Goal: Information Seeking & Learning: Learn about a topic

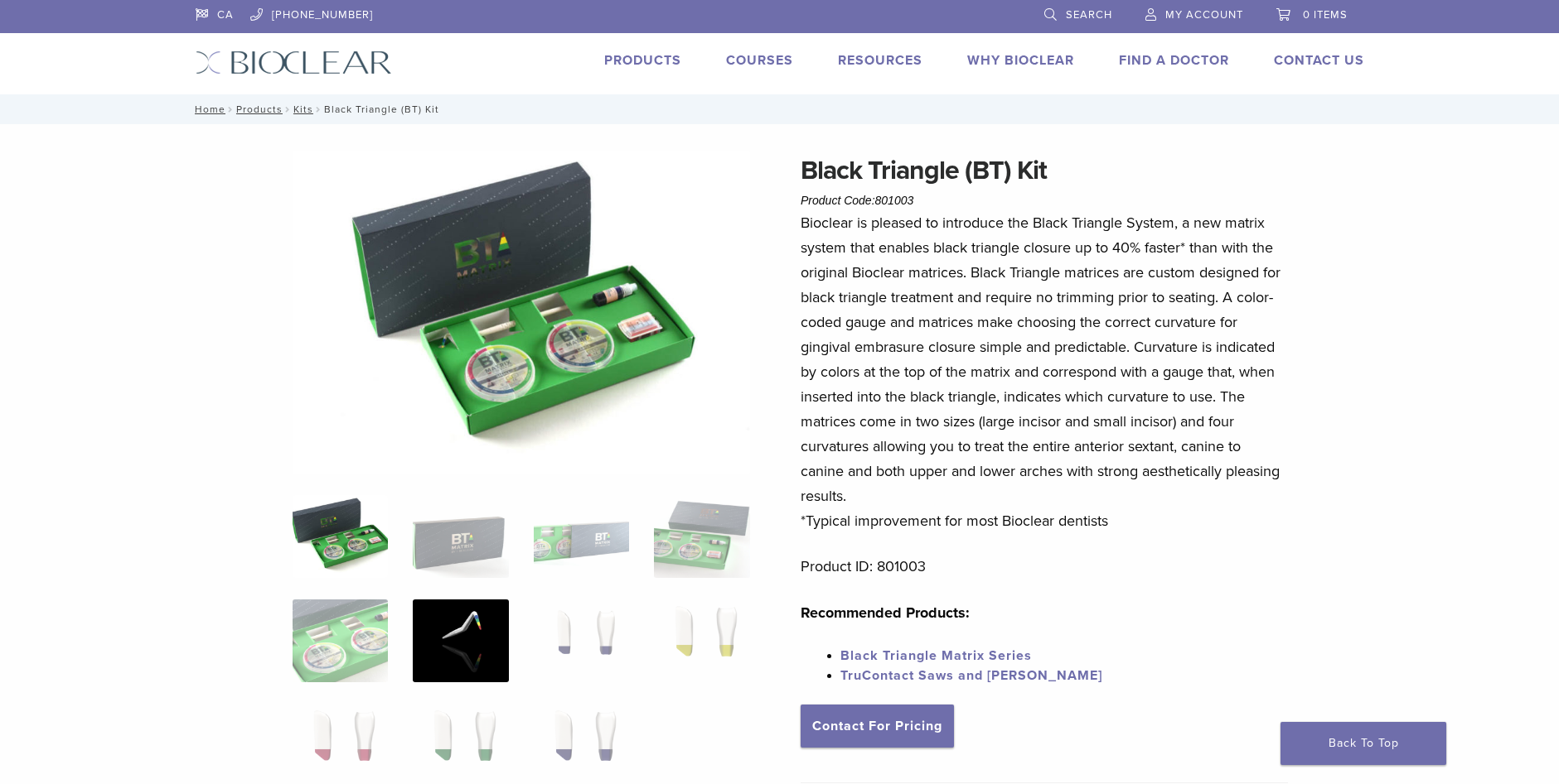
click at [471, 641] on img at bounding box center [460, 642] width 95 height 83
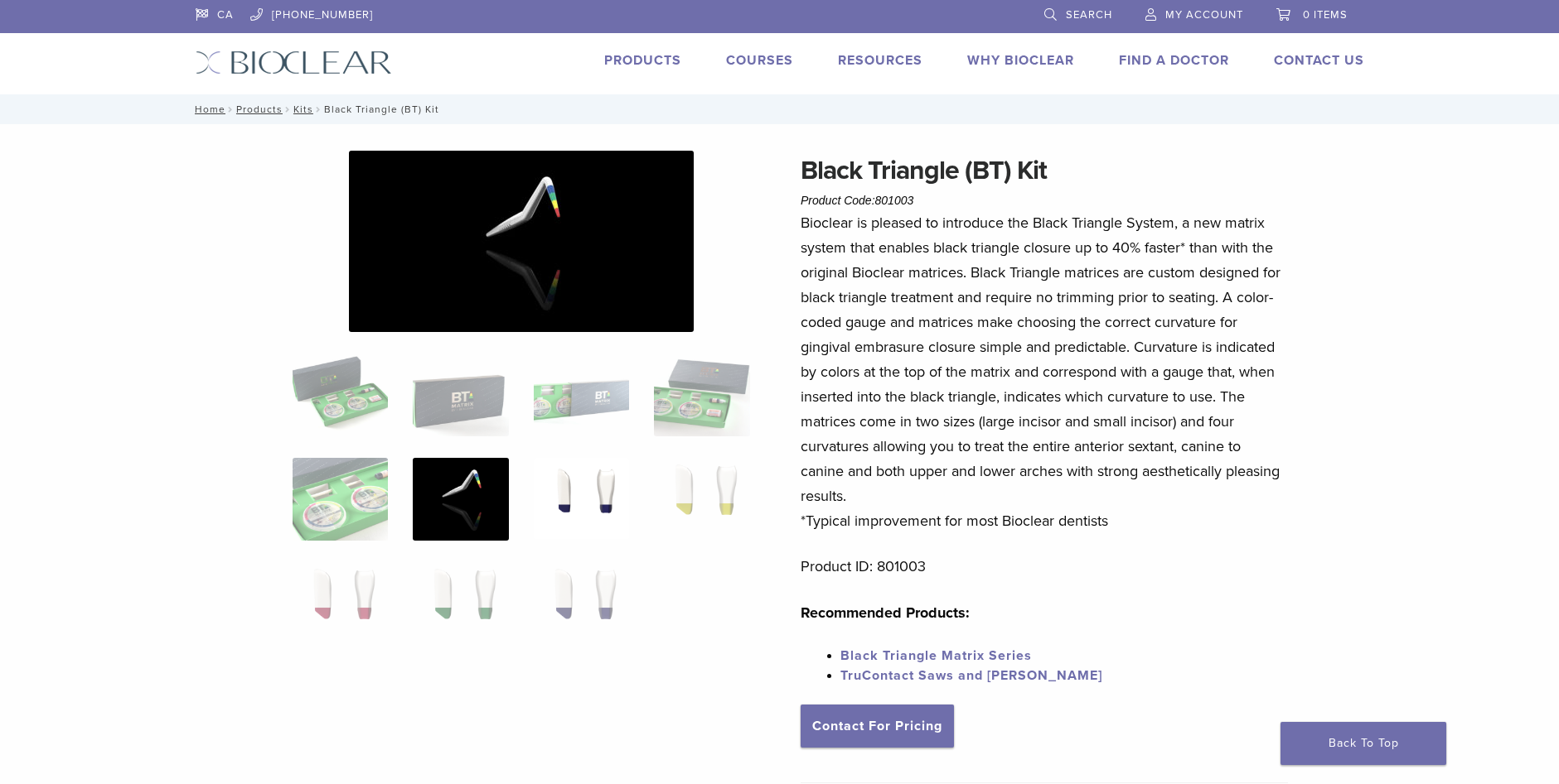
click at [596, 505] on img at bounding box center [581, 499] width 95 height 83
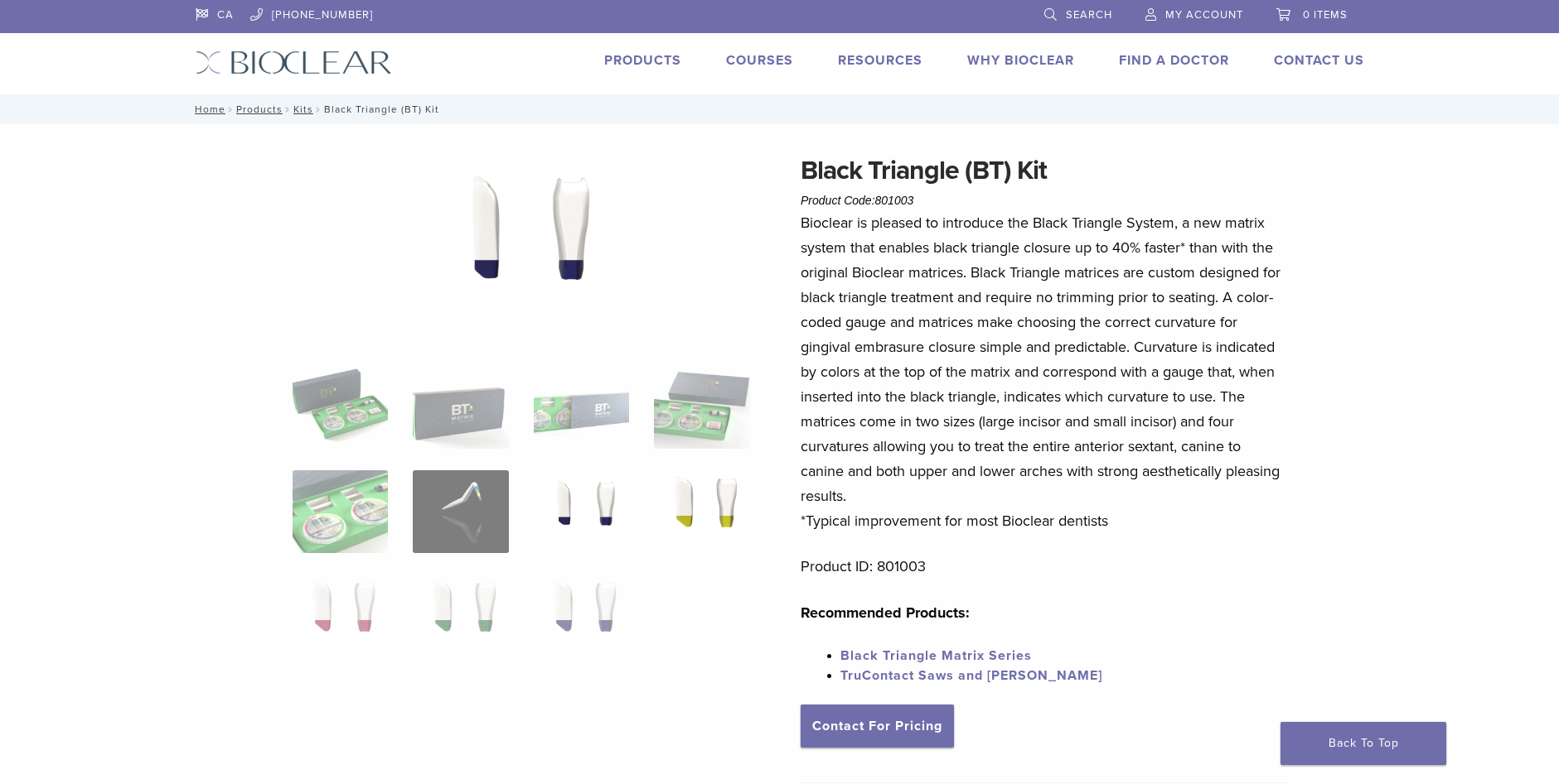
click at [686, 497] on img at bounding box center [701, 512] width 95 height 83
click at [336, 603] on img at bounding box center [340, 617] width 95 height 83
click at [730, 59] on link "Courses" at bounding box center [759, 60] width 67 height 16
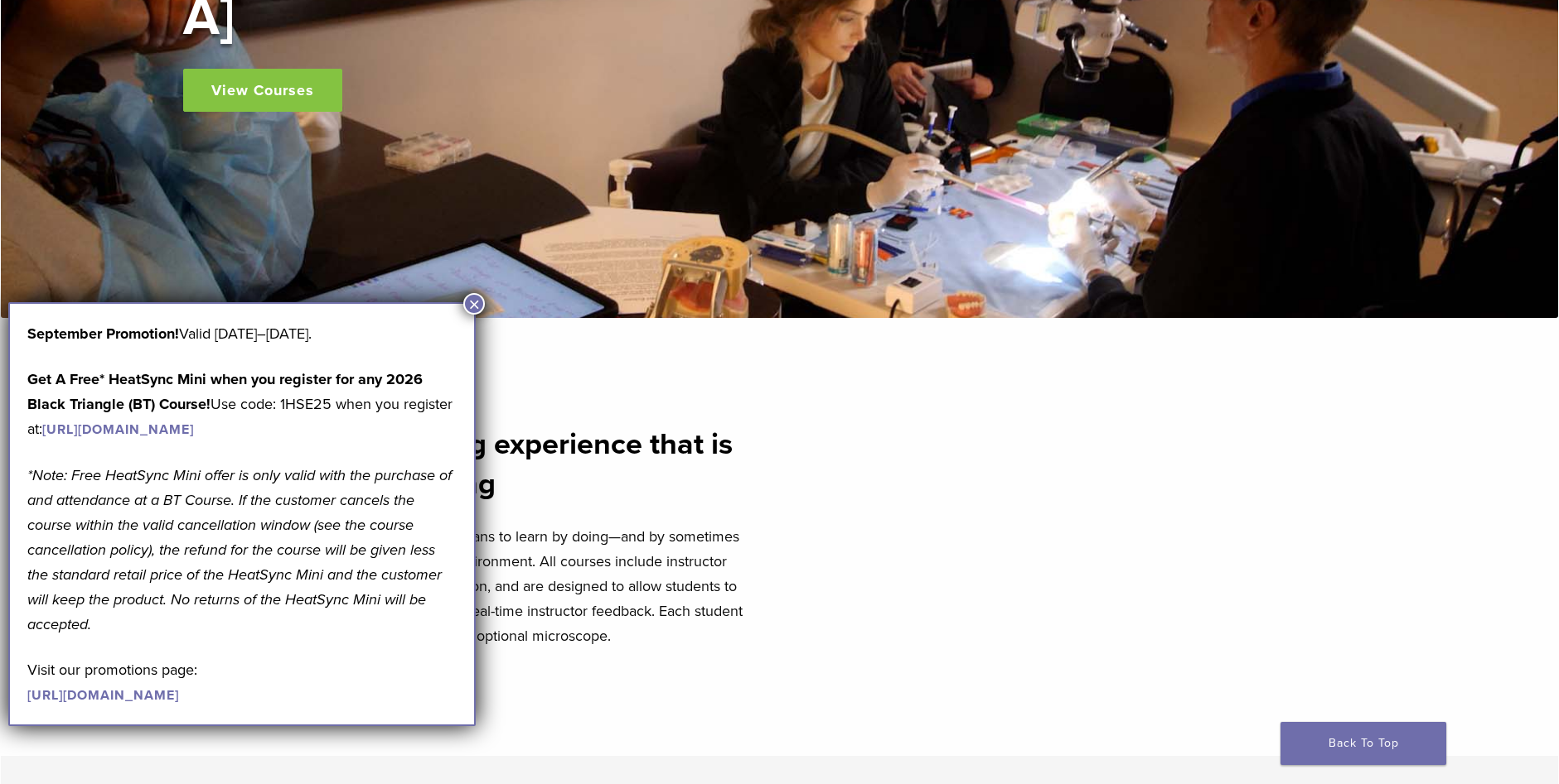
scroll to position [580, 0]
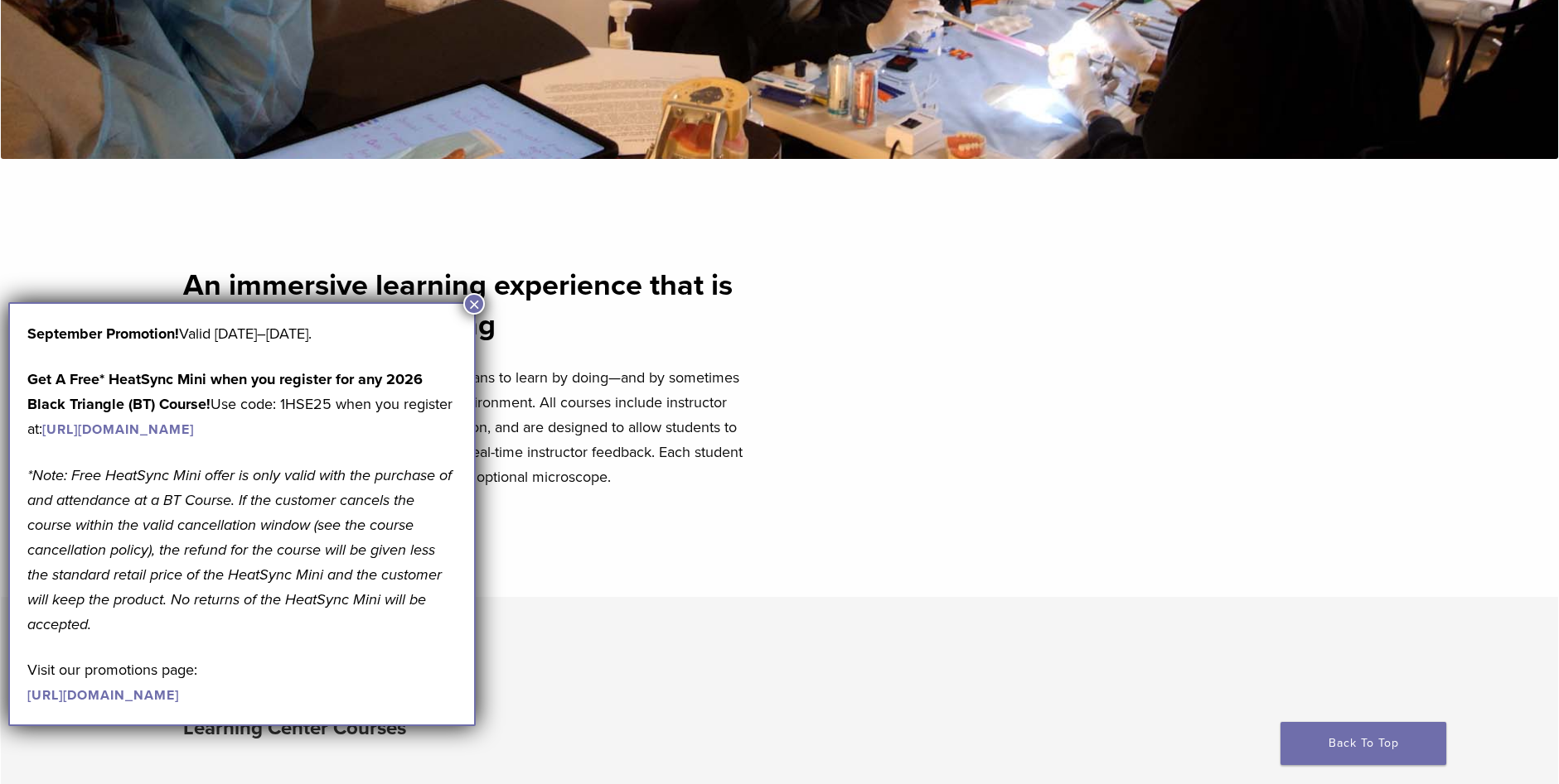
click at [472, 308] on button "×" at bounding box center [474, 304] width 21 height 21
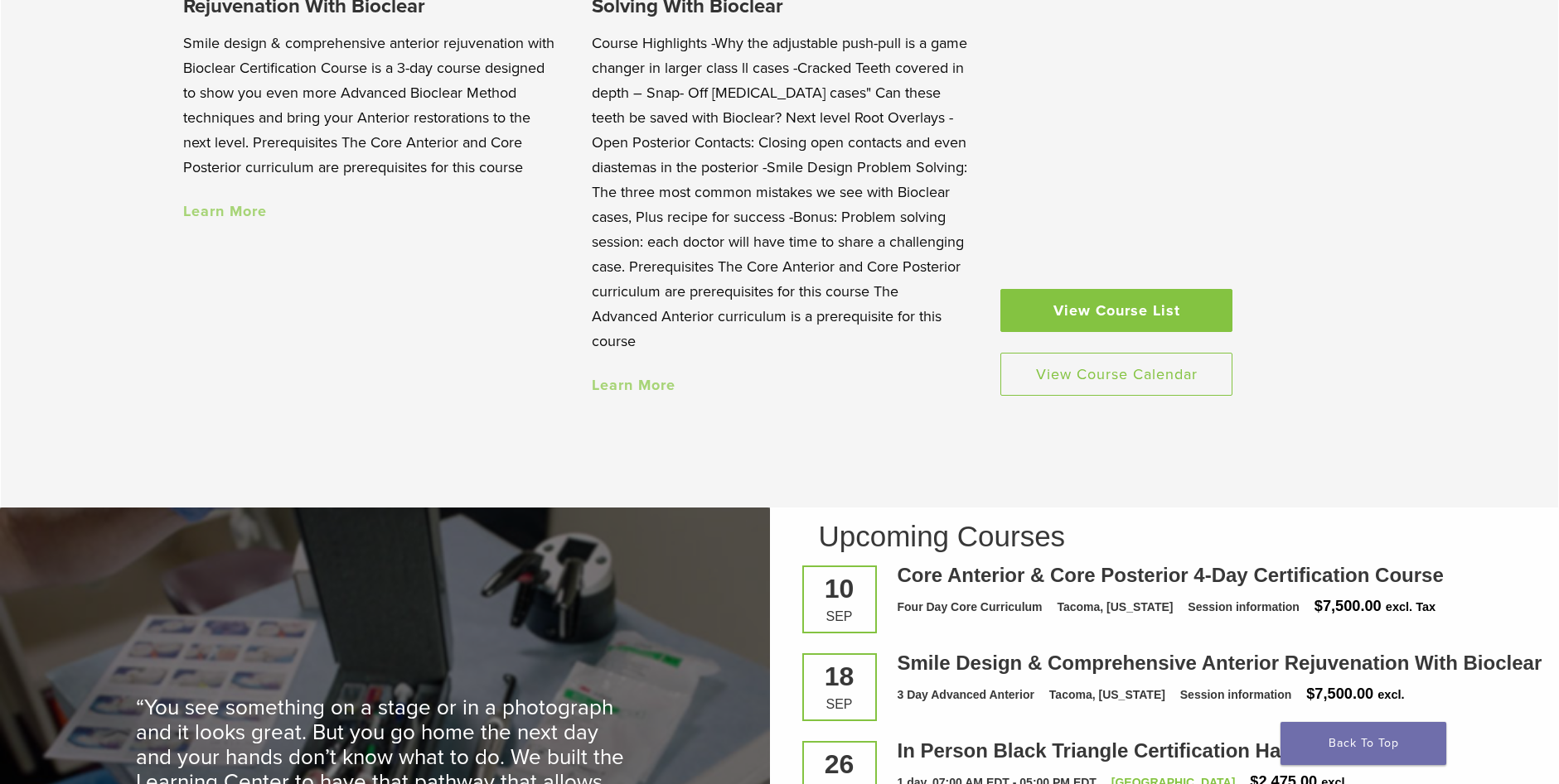
scroll to position [1846, 0]
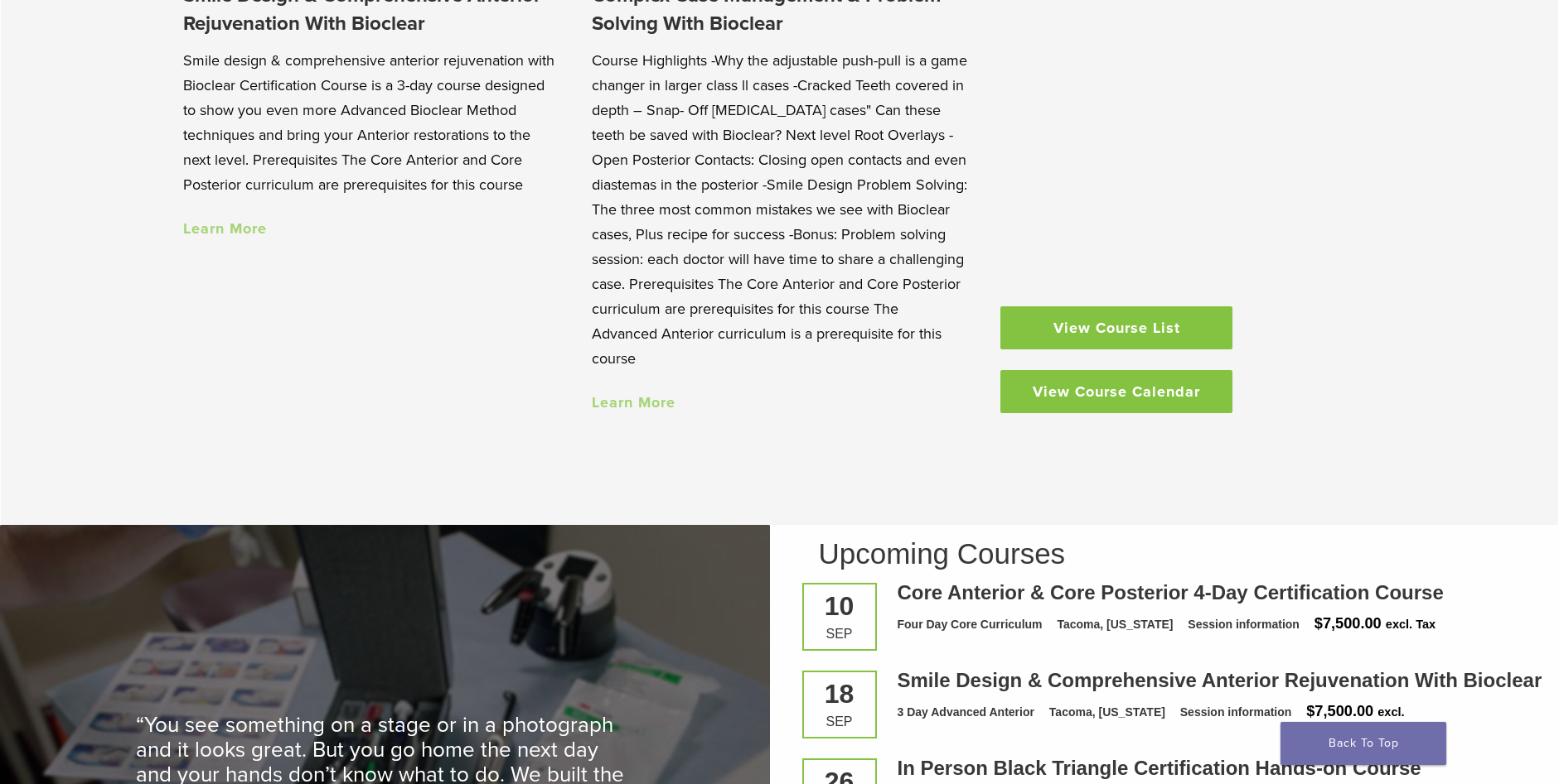
click at [1119, 402] on link "View Course Calendar" at bounding box center [1116, 392] width 232 height 44
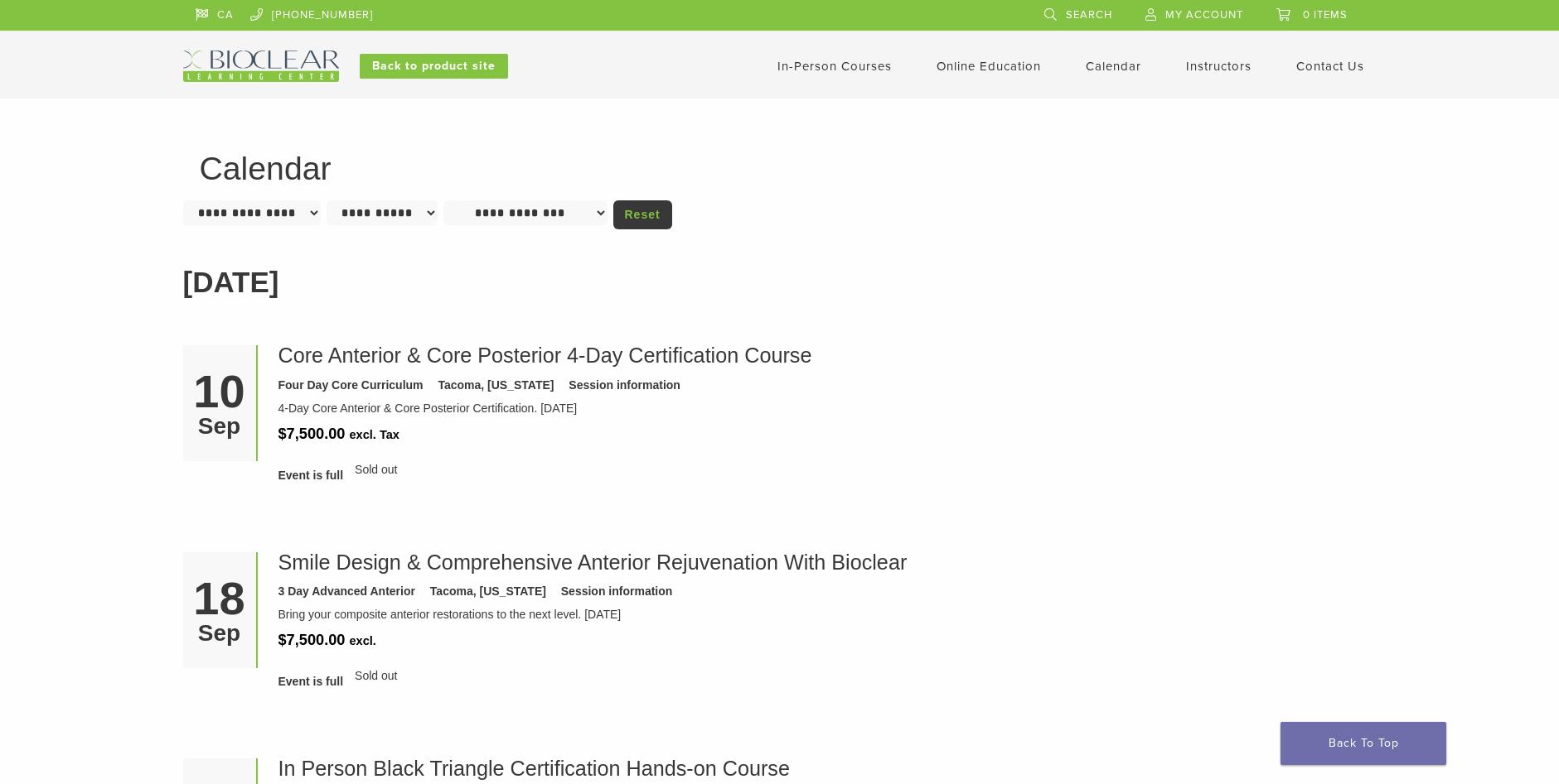
click at [253, 217] on select "**********" at bounding box center [252, 213] width 138 height 25
click at [1227, 68] on link "Instructors" at bounding box center [1219, 66] width 66 height 15
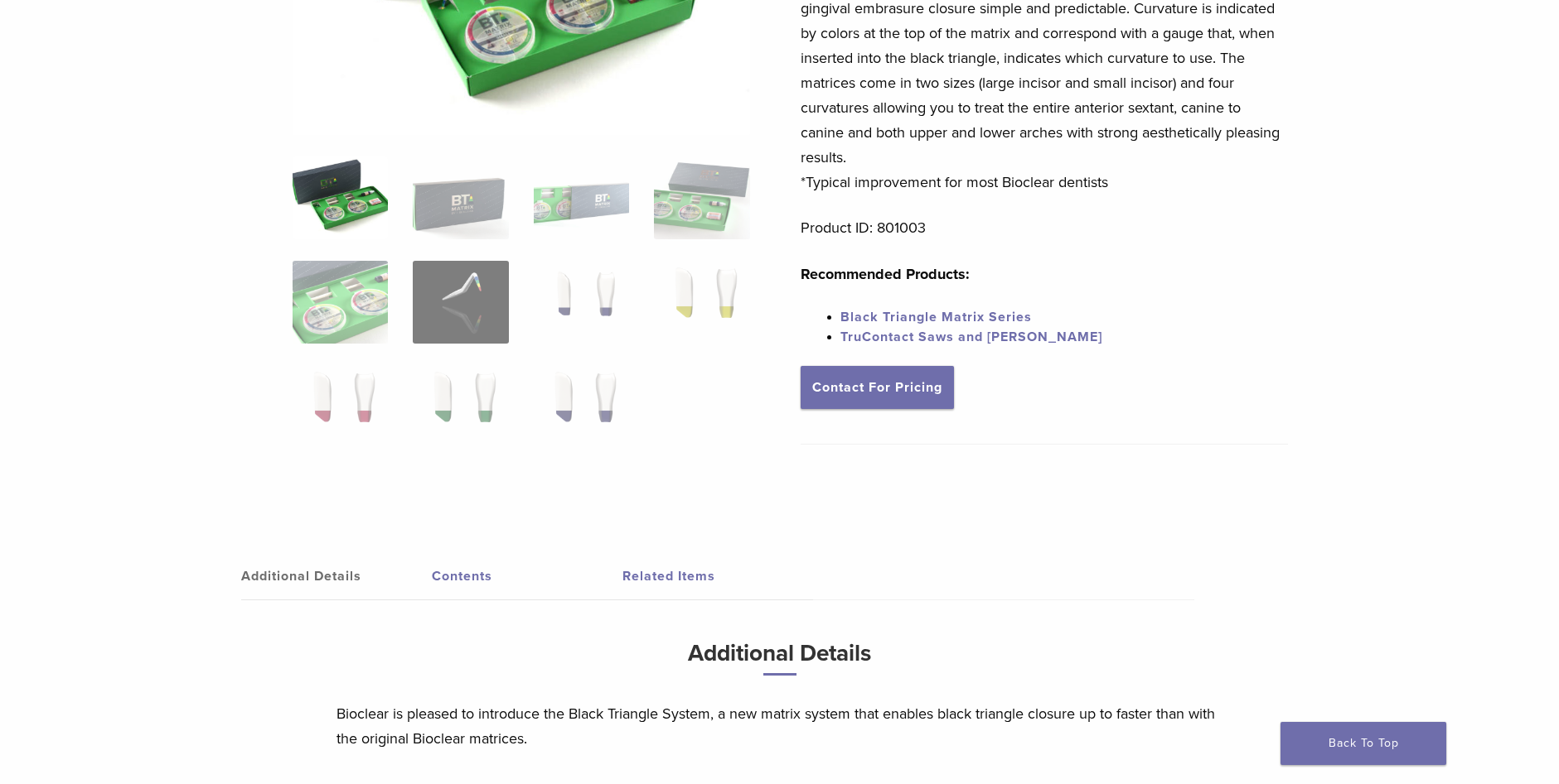
scroll to position [331, 0]
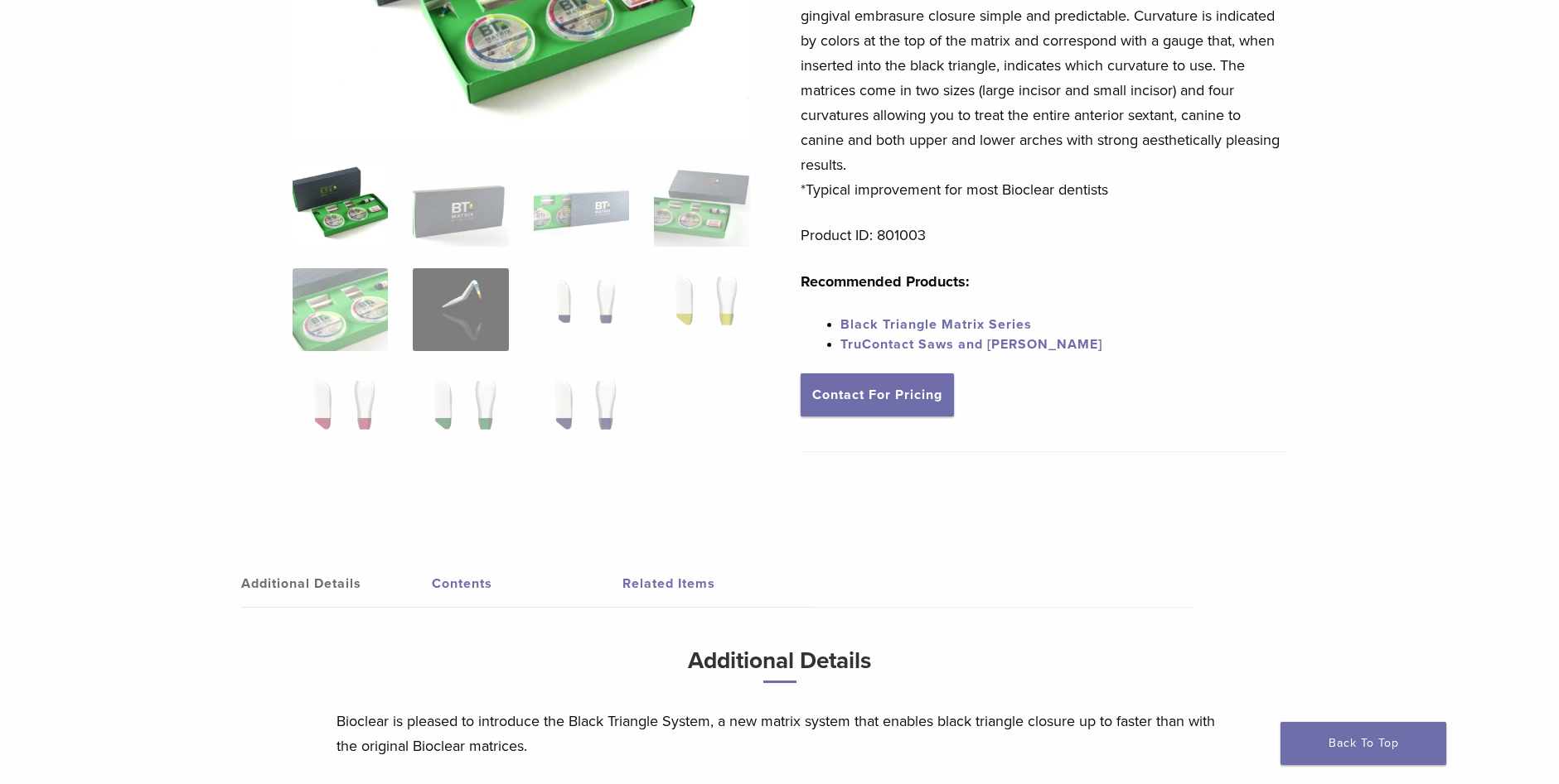
click at [459, 581] on link "Contents" at bounding box center [527, 584] width 191 height 46
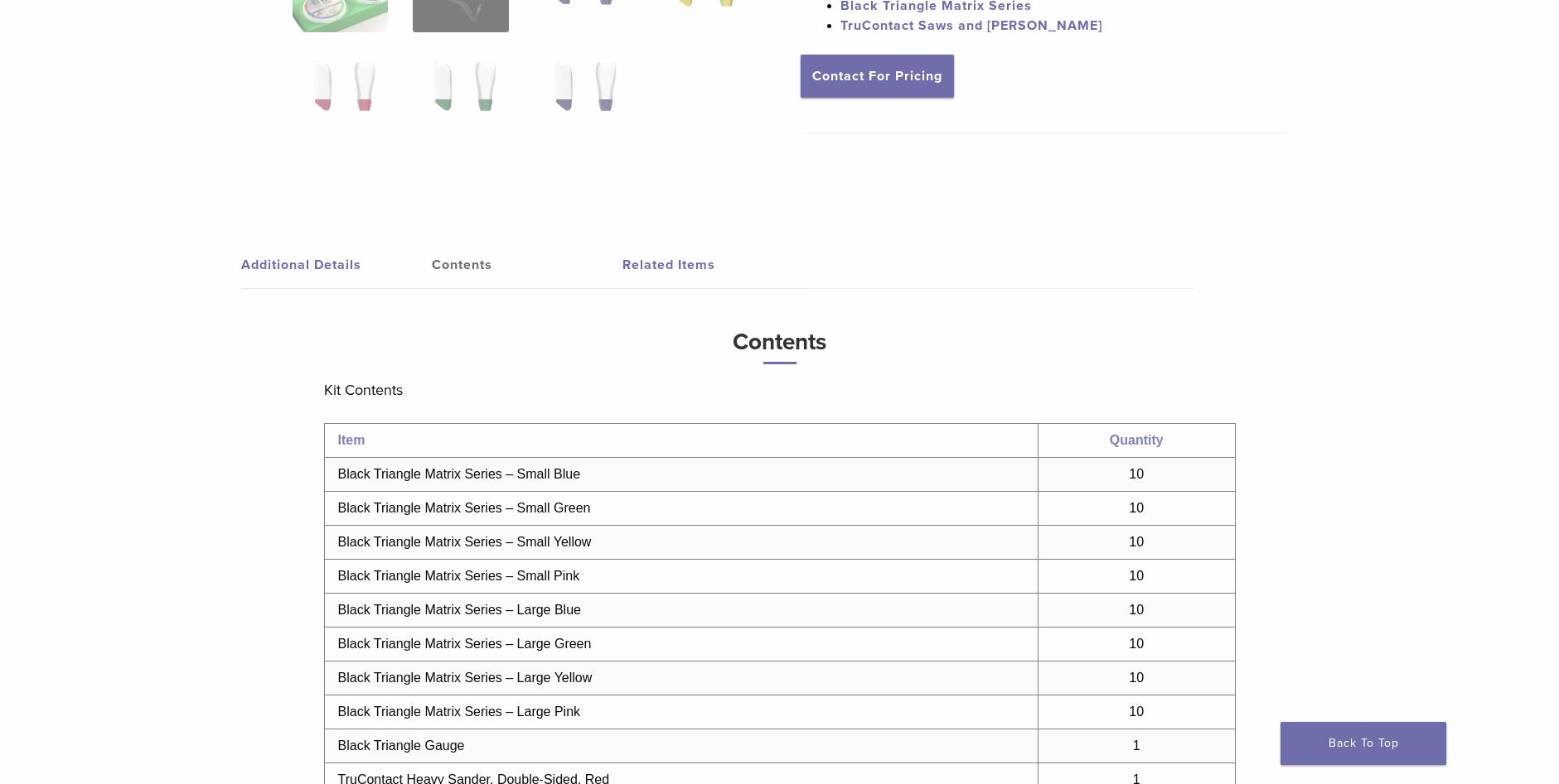
scroll to position [497, 0]
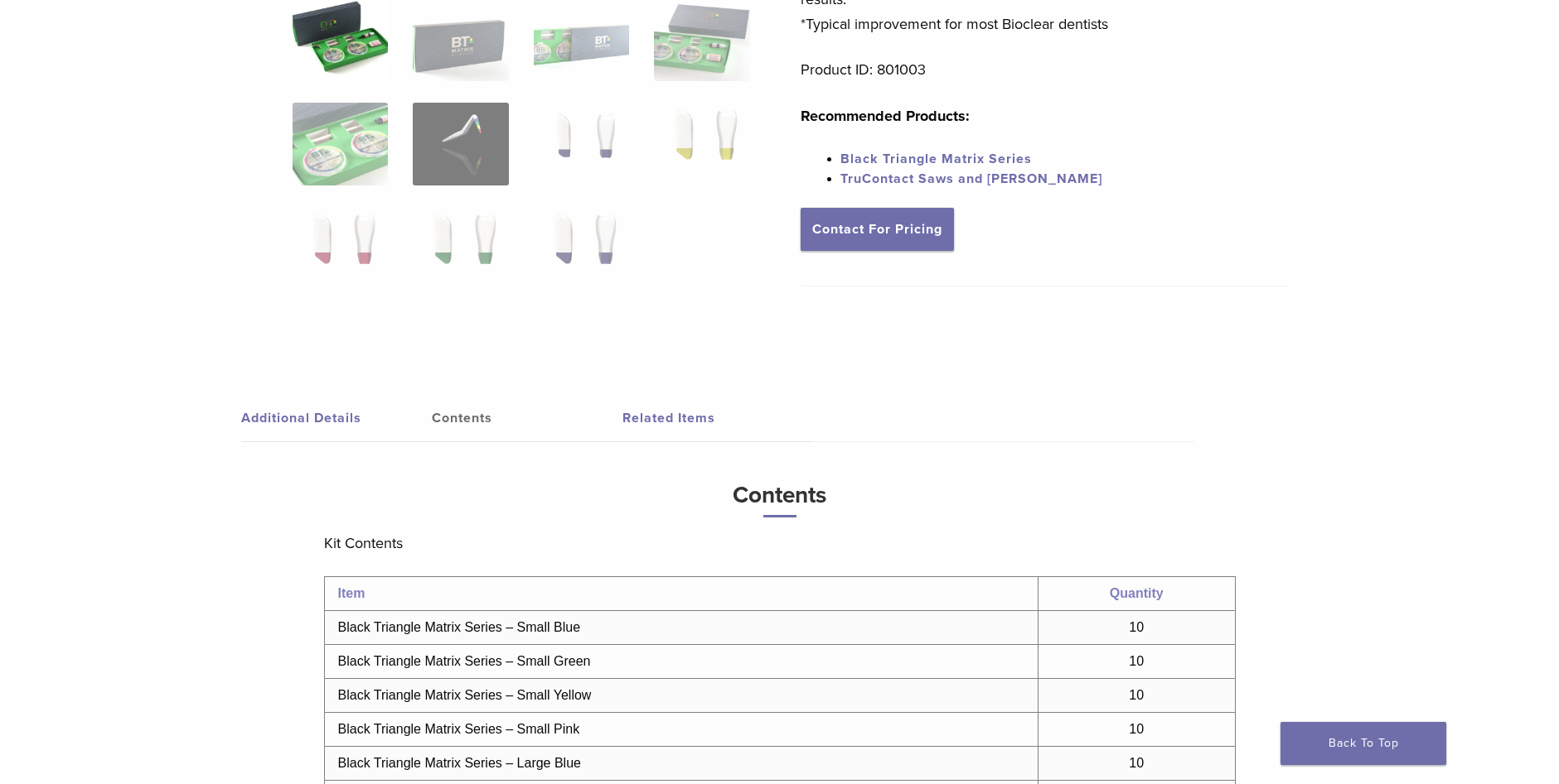
click at [664, 419] on link "Related Items" at bounding box center [718, 418] width 191 height 46
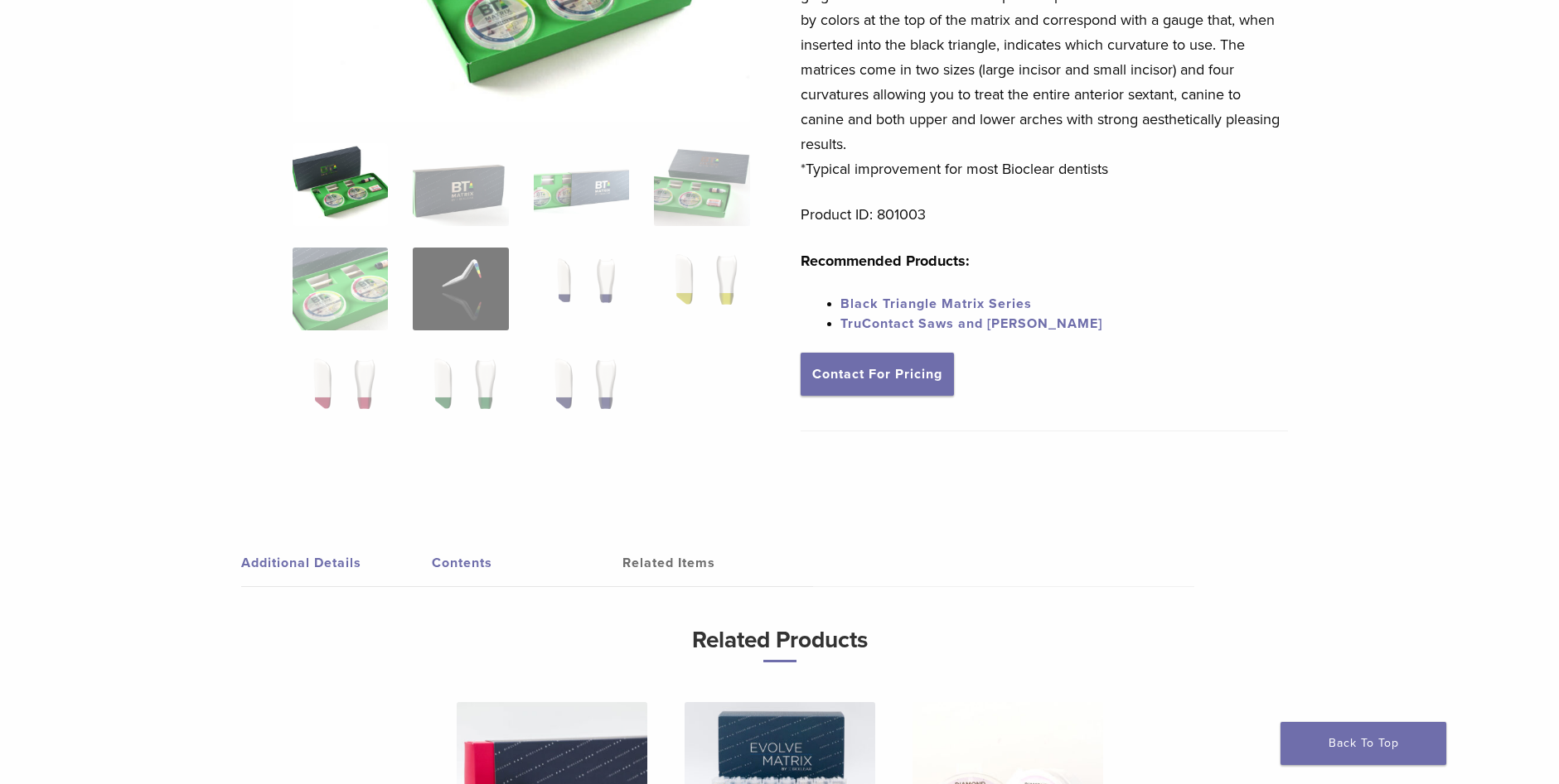
scroll to position [226, 0]
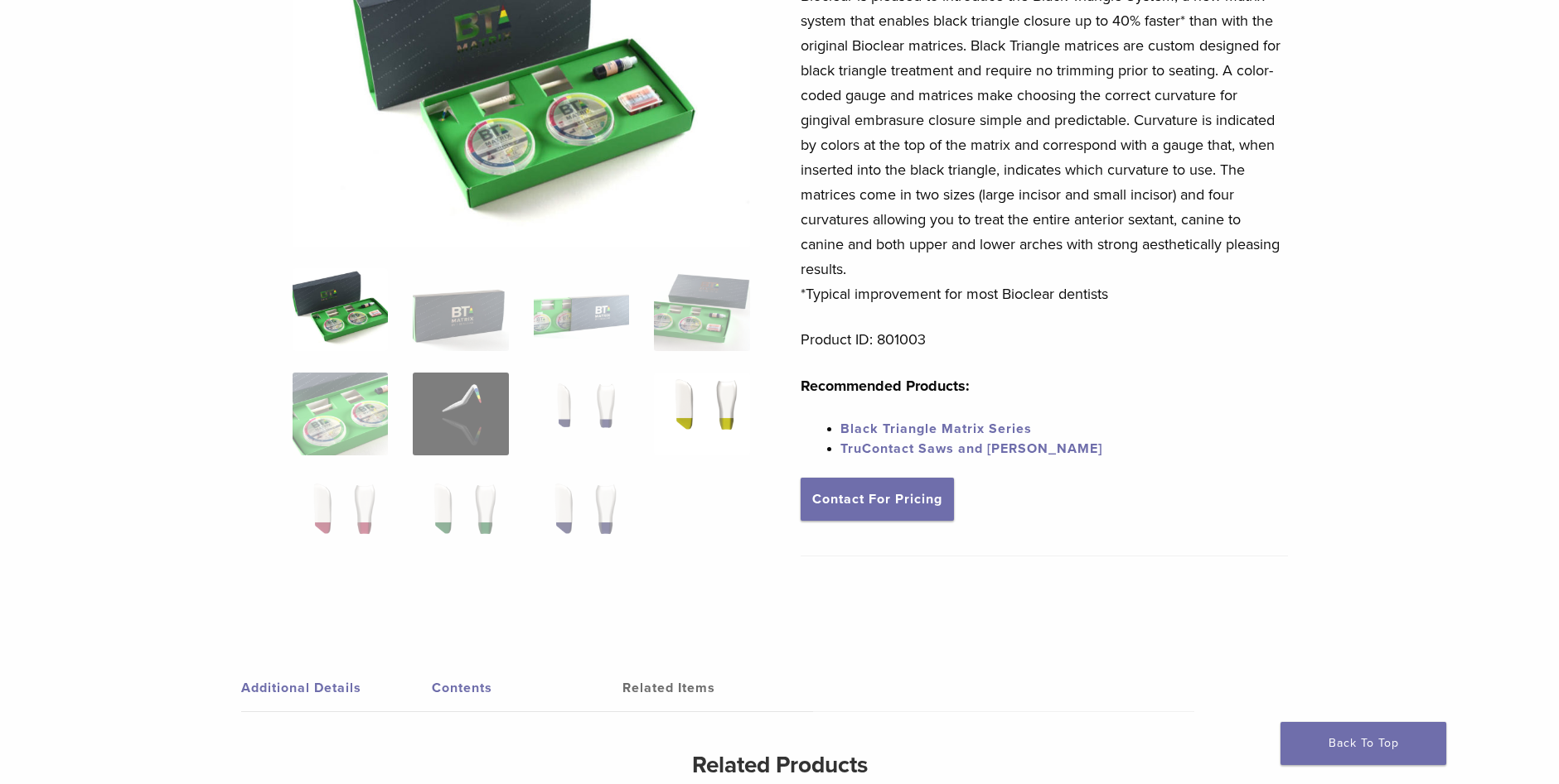
click at [736, 416] on img at bounding box center [701, 414] width 95 height 83
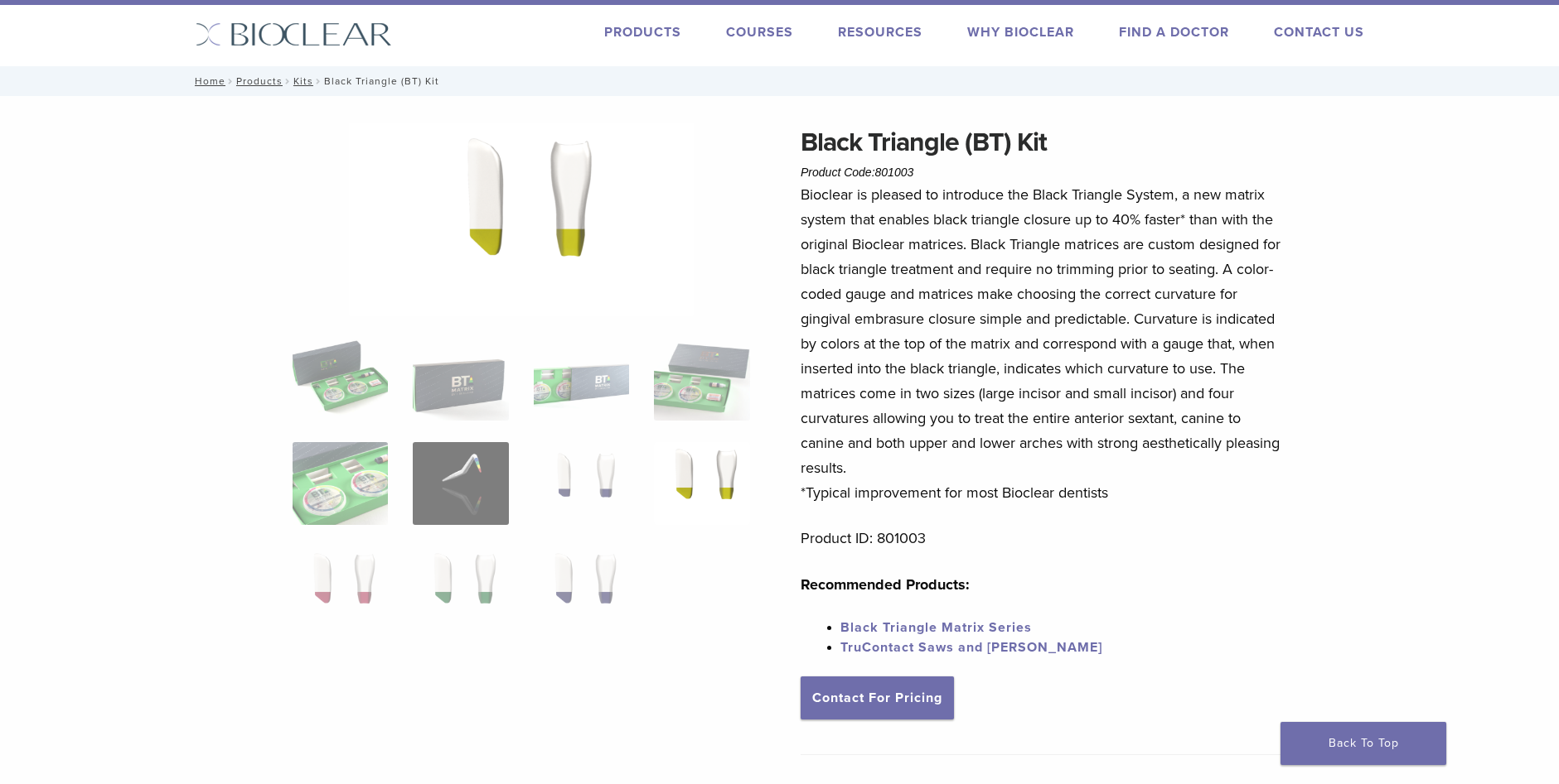
scroll to position [0, 0]
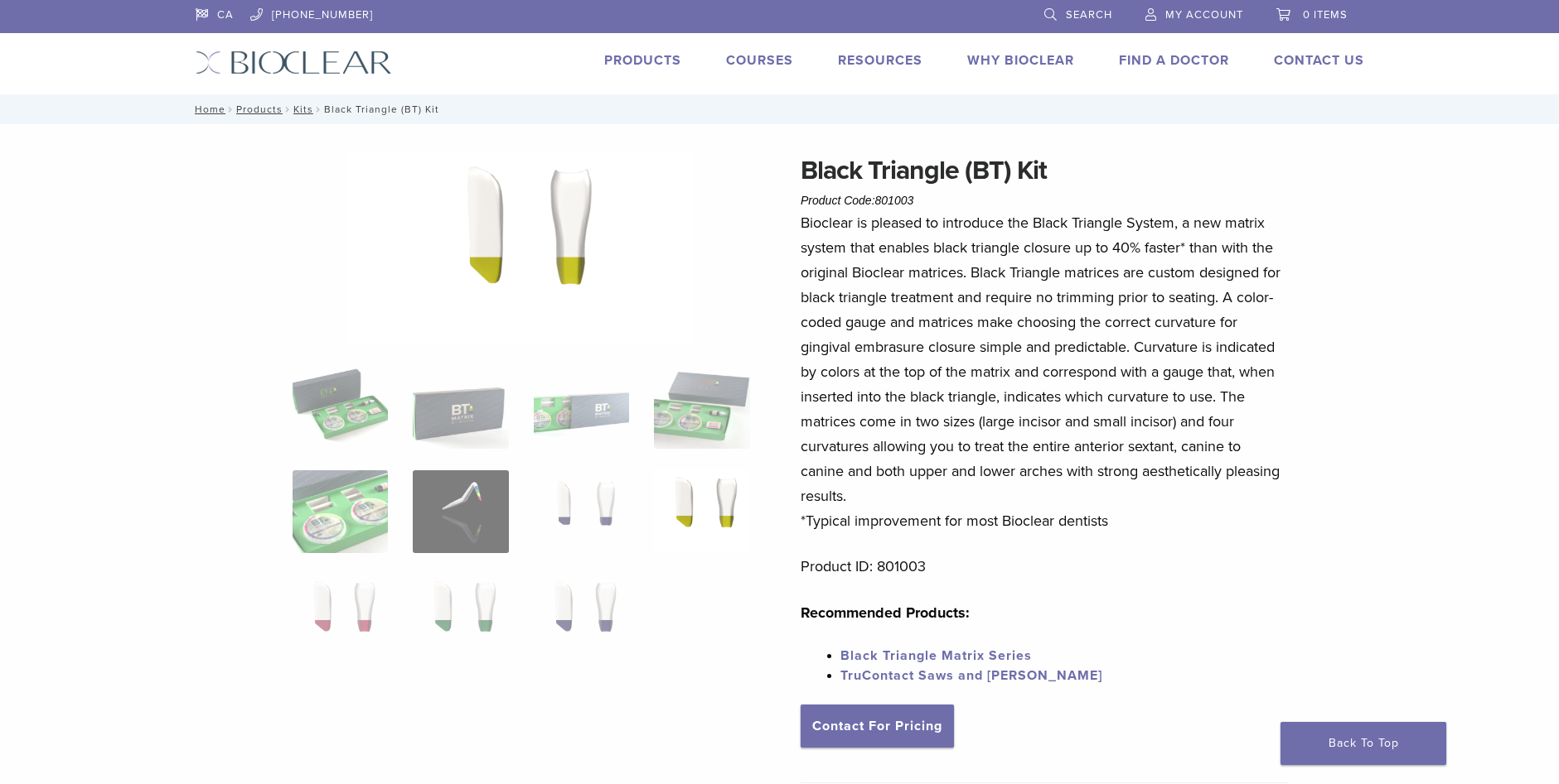
click at [650, 54] on link "Products" at bounding box center [643, 60] width 77 height 16
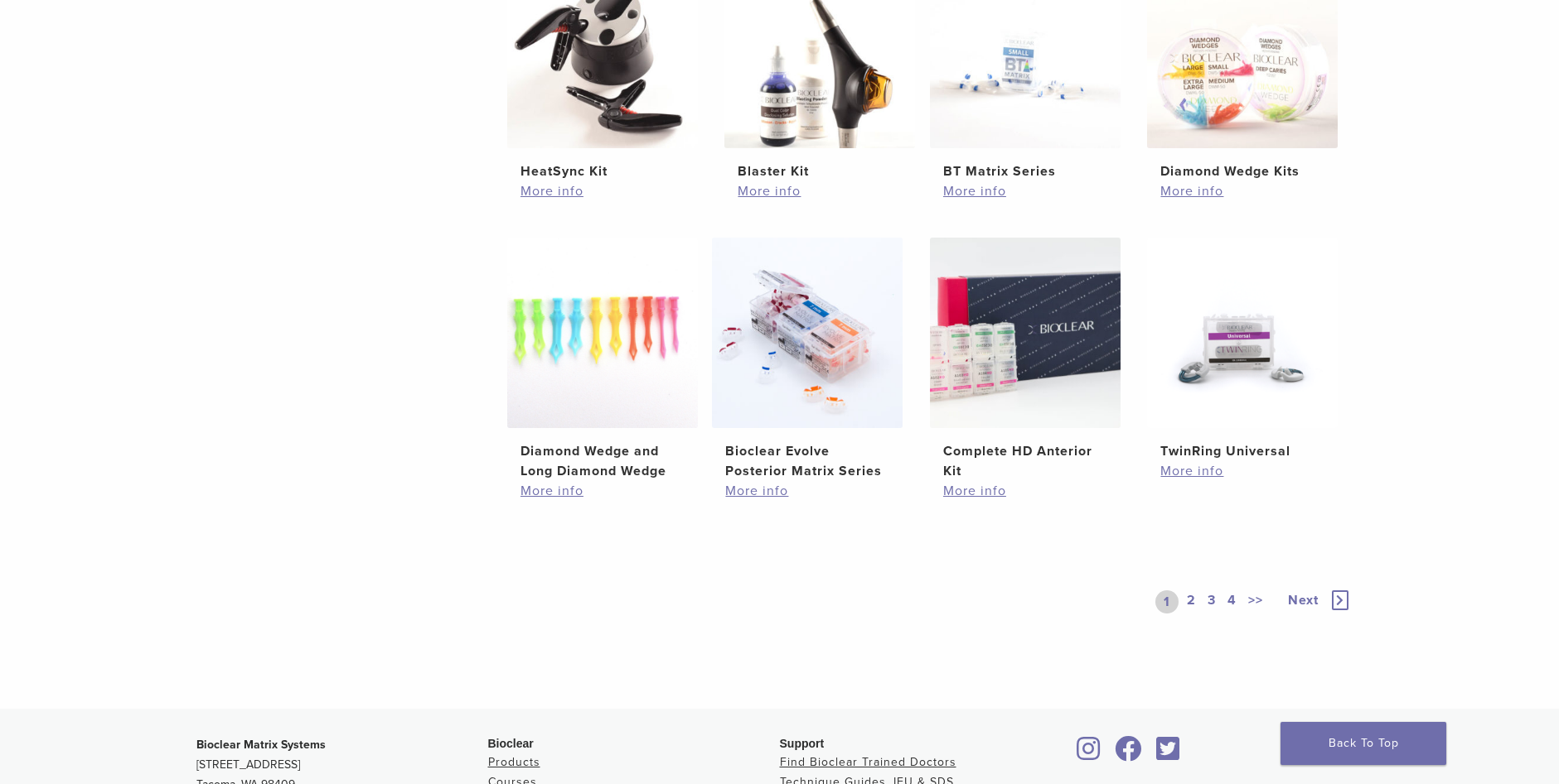
scroll to position [1077, 0]
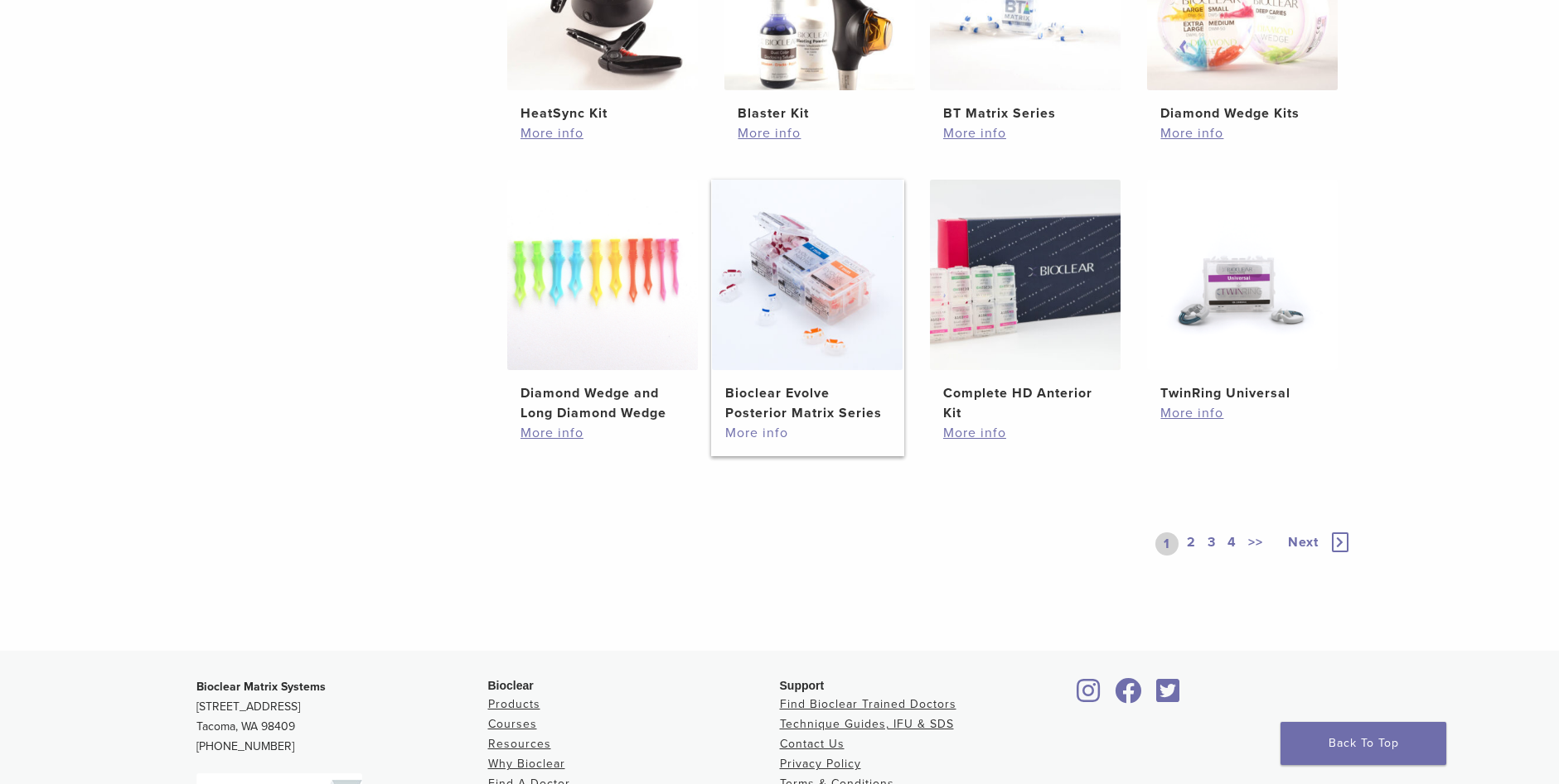
click at [763, 437] on link "More info" at bounding box center [807, 433] width 164 height 20
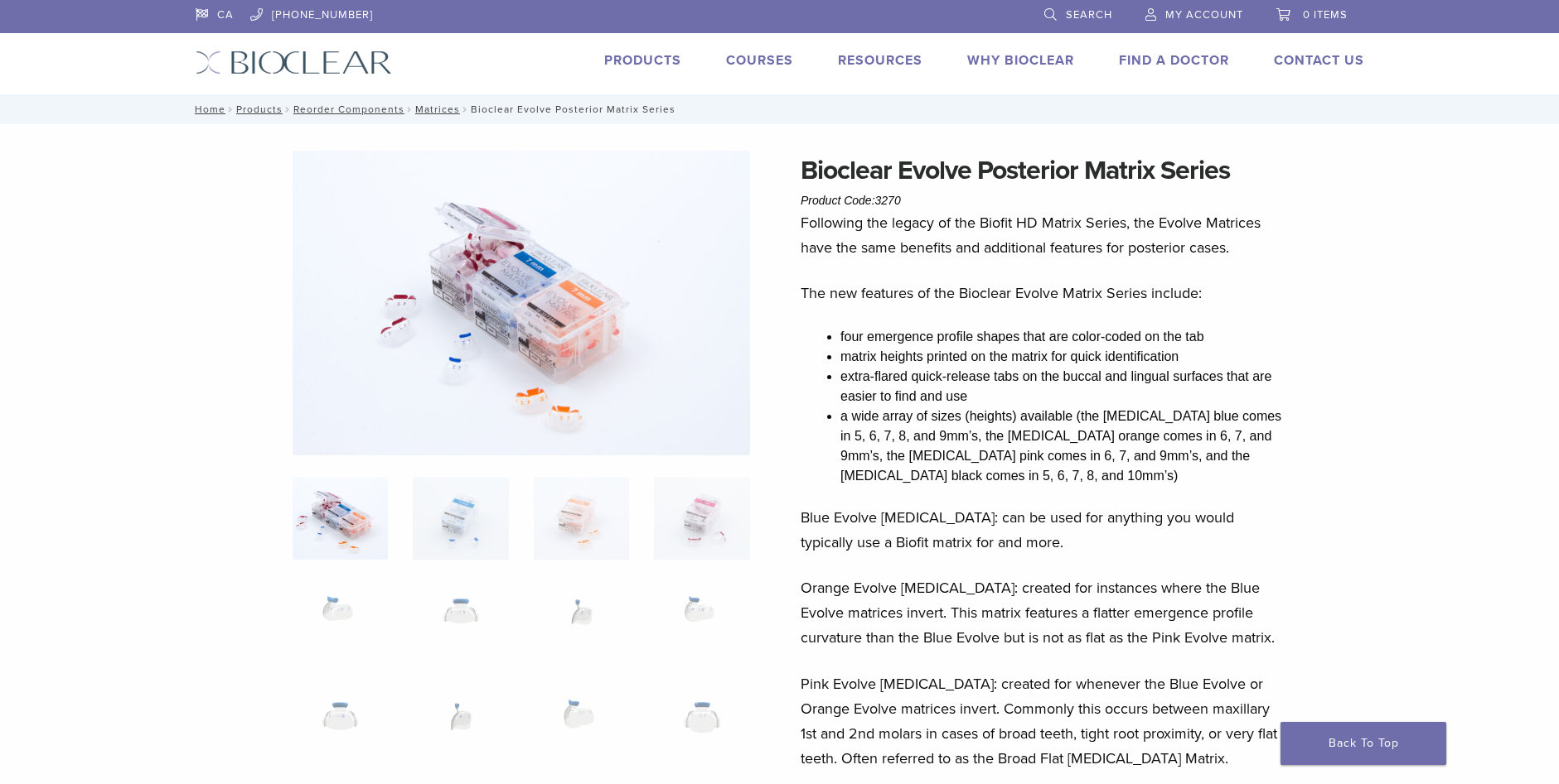
click at [1151, 55] on link "Find A Doctor" at bounding box center [1174, 60] width 110 height 16
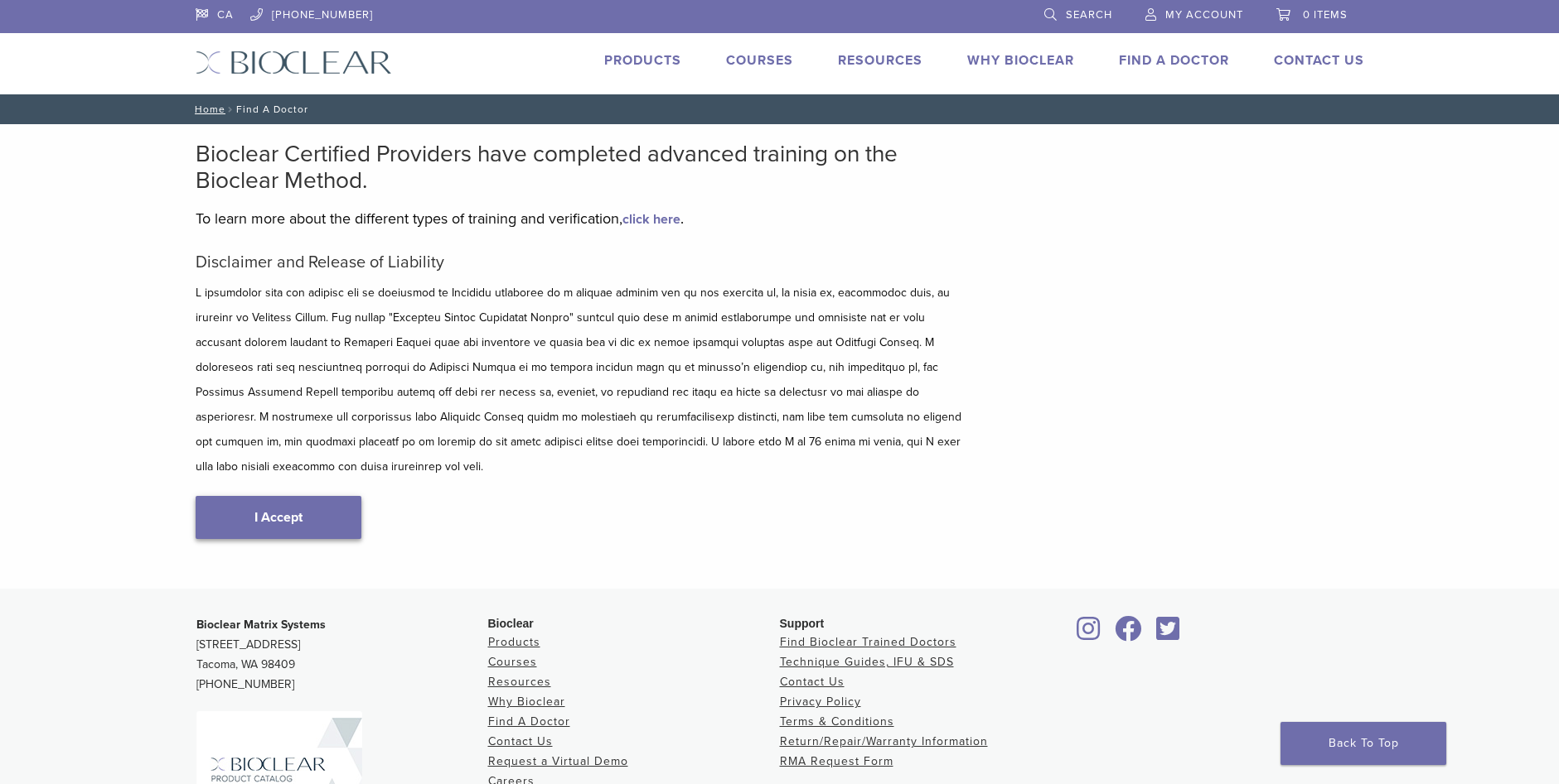
click at [324, 497] on link "I Accept" at bounding box center [278, 518] width 166 height 44
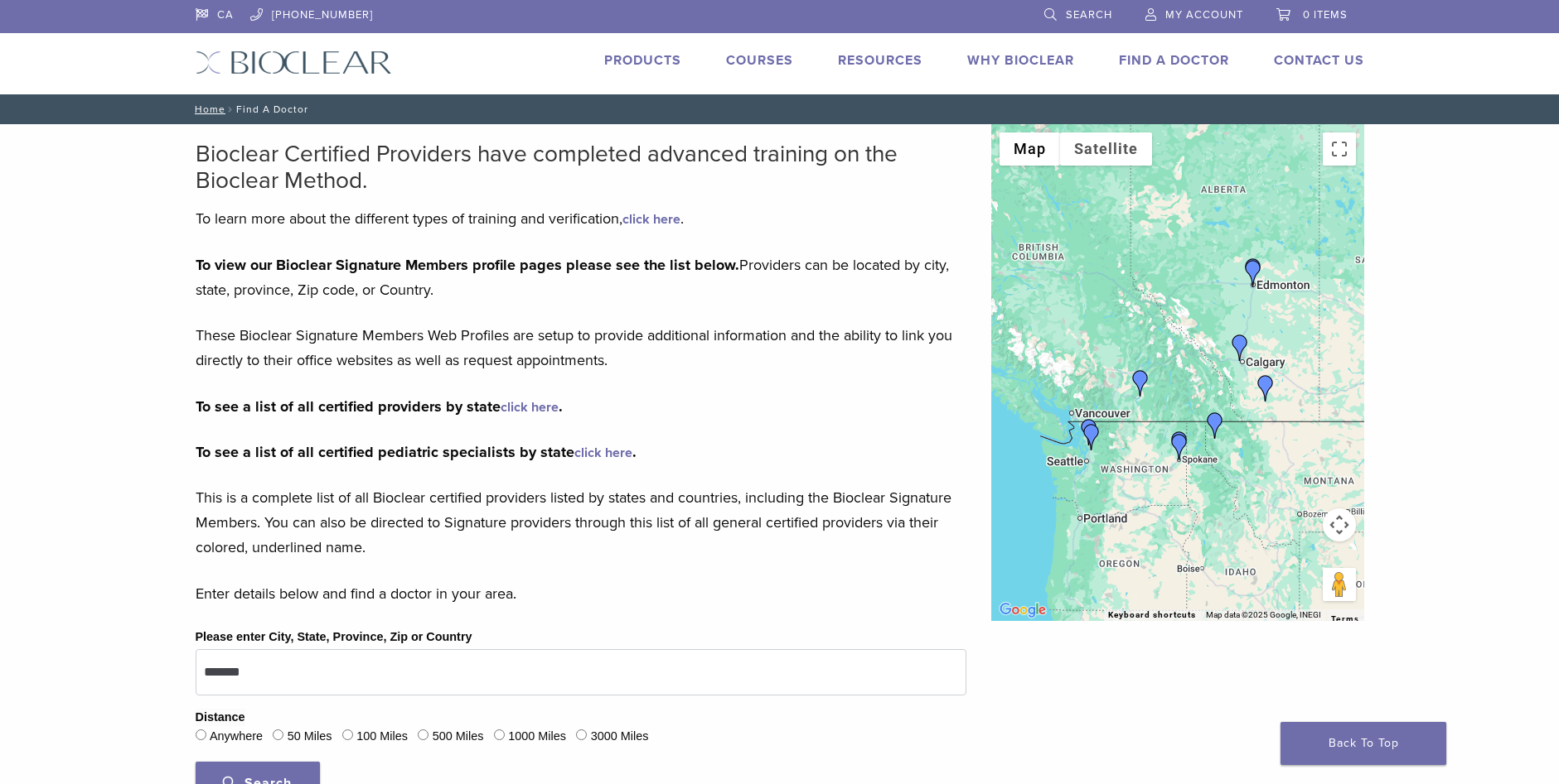
click at [1141, 402] on div at bounding box center [1177, 372] width 373 height 497
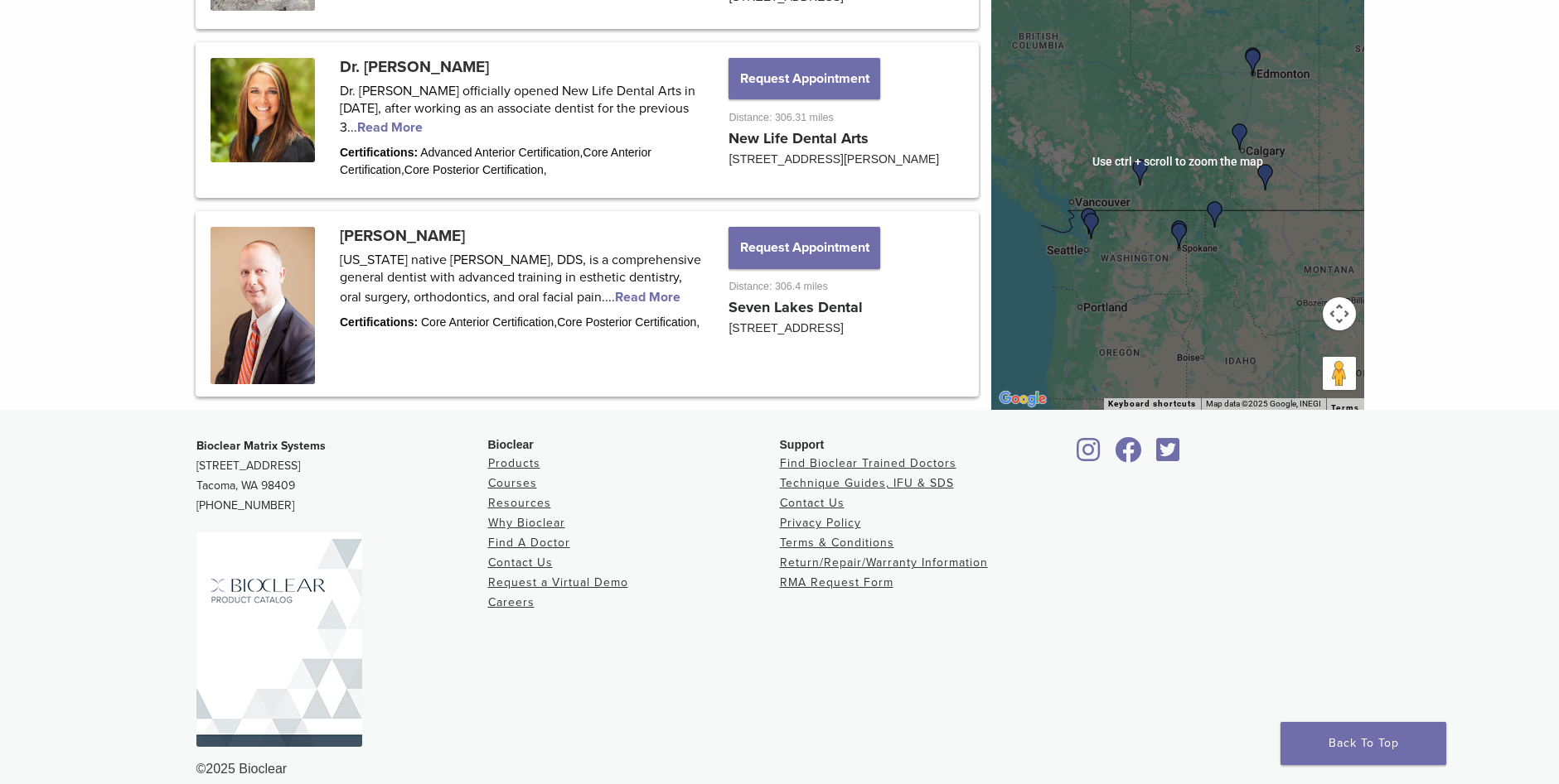
scroll to position [2346, 0]
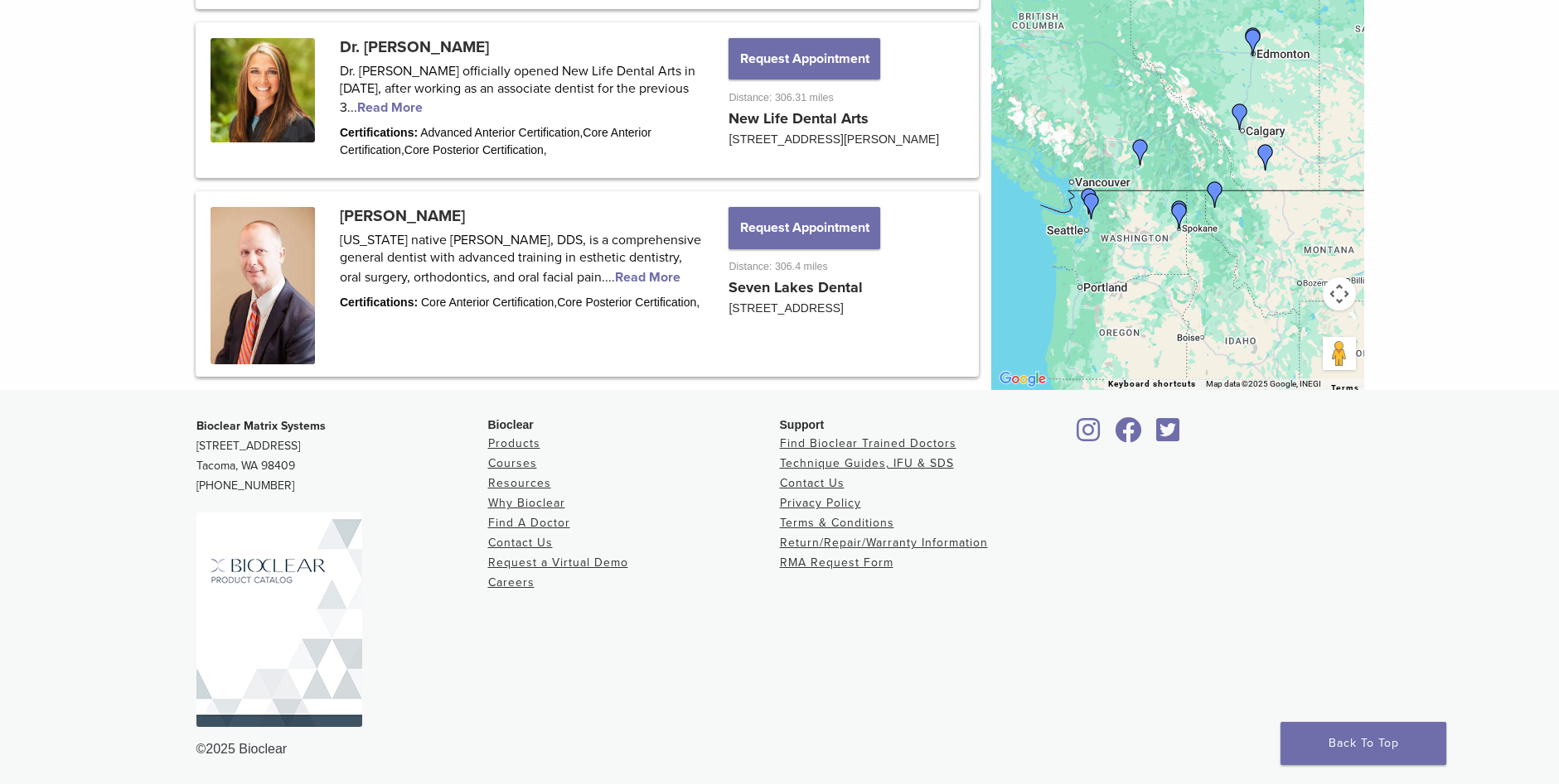
click at [1176, 155] on div at bounding box center [1177, 141] width 373 height 497
click at [1139, 158] on img "Dr. Sandy Crocker" at bounding box center [1140, 152] width 26 height 26
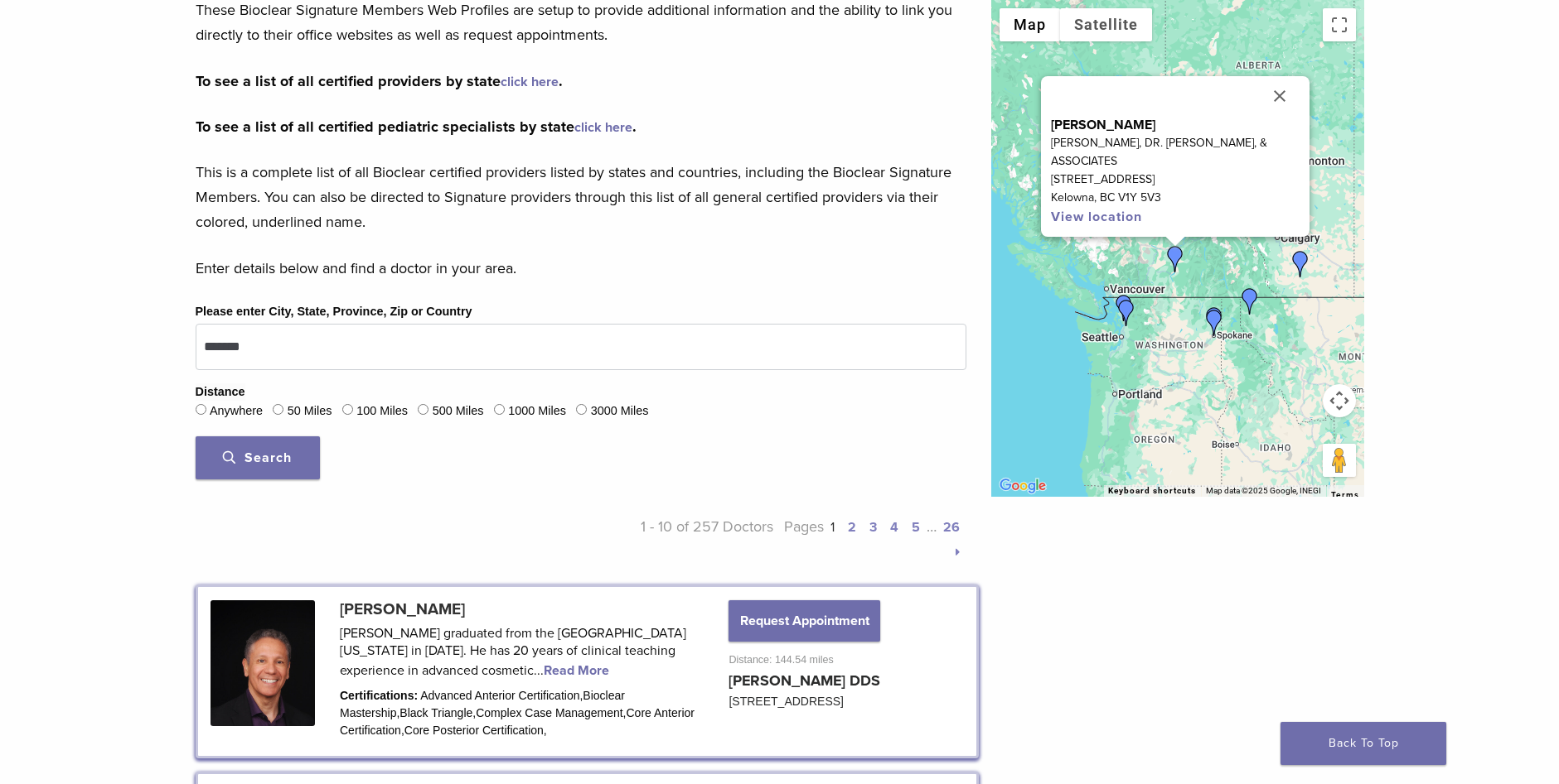
scroll to position [251, 0]
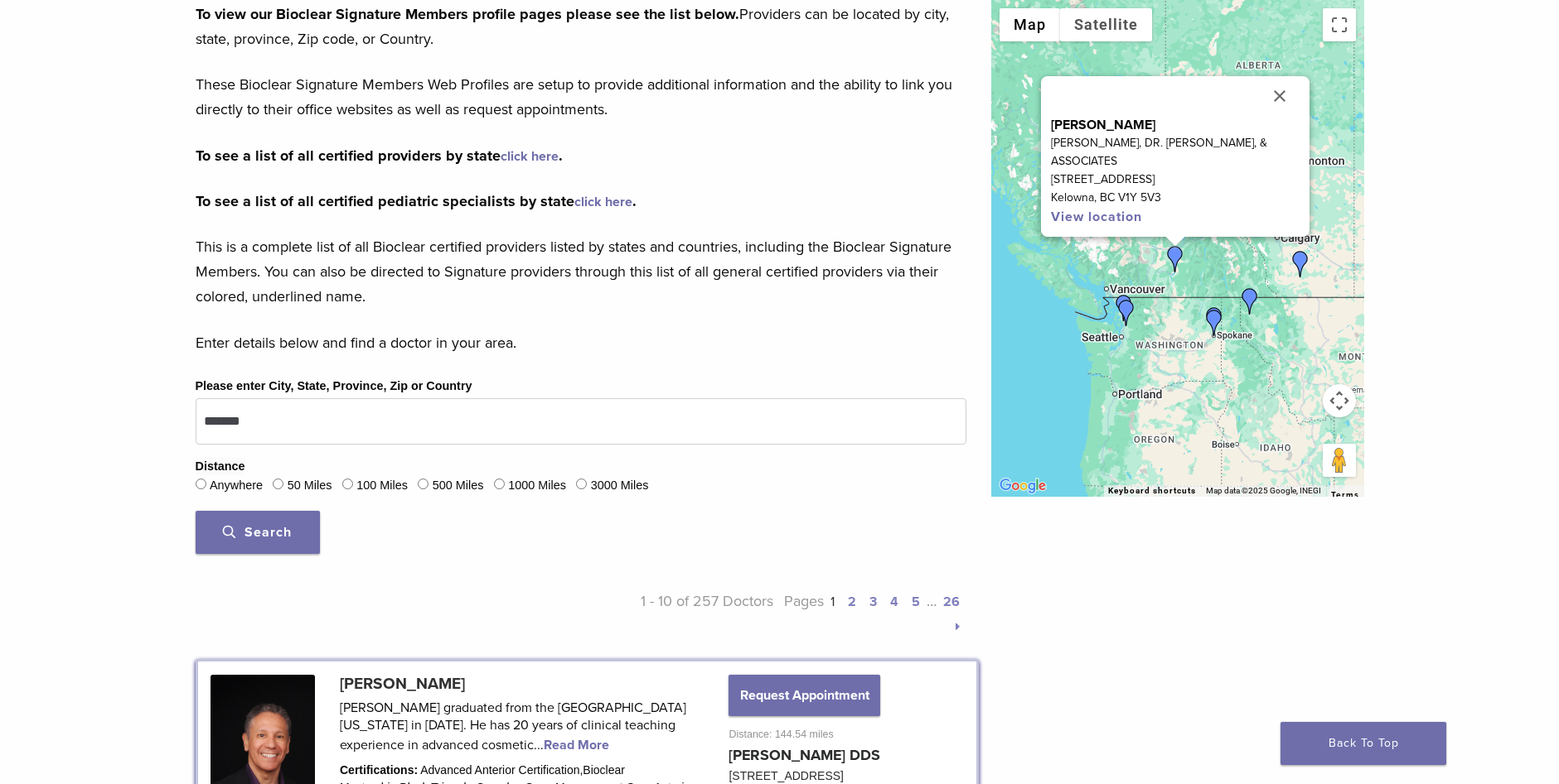
click at [851, 605] on link "2" at bounding box center [851, 602] width 9 height 16
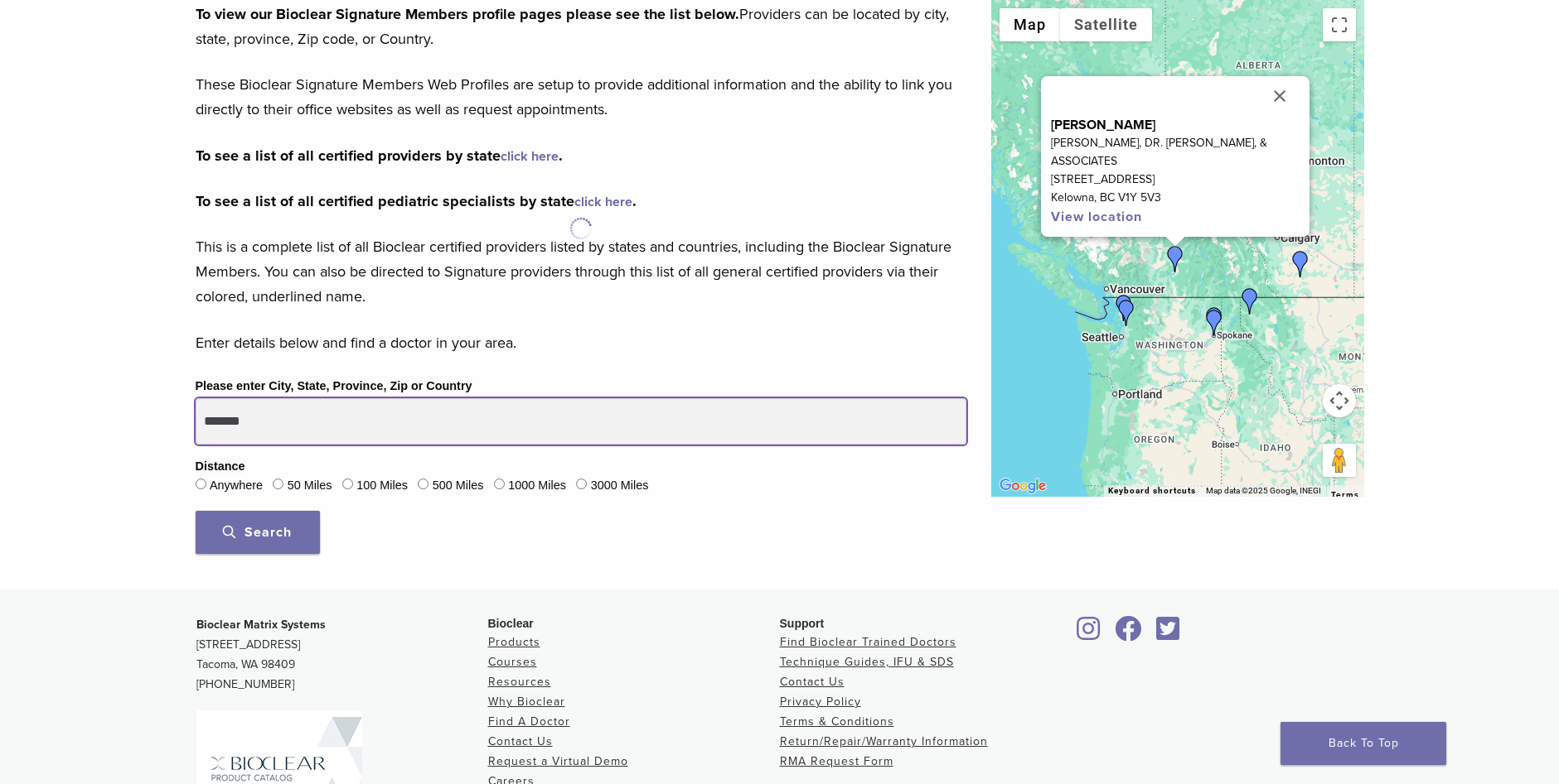
click at [332, 422] on input "*******" at bounding box center [581, 422] width 771 height 46
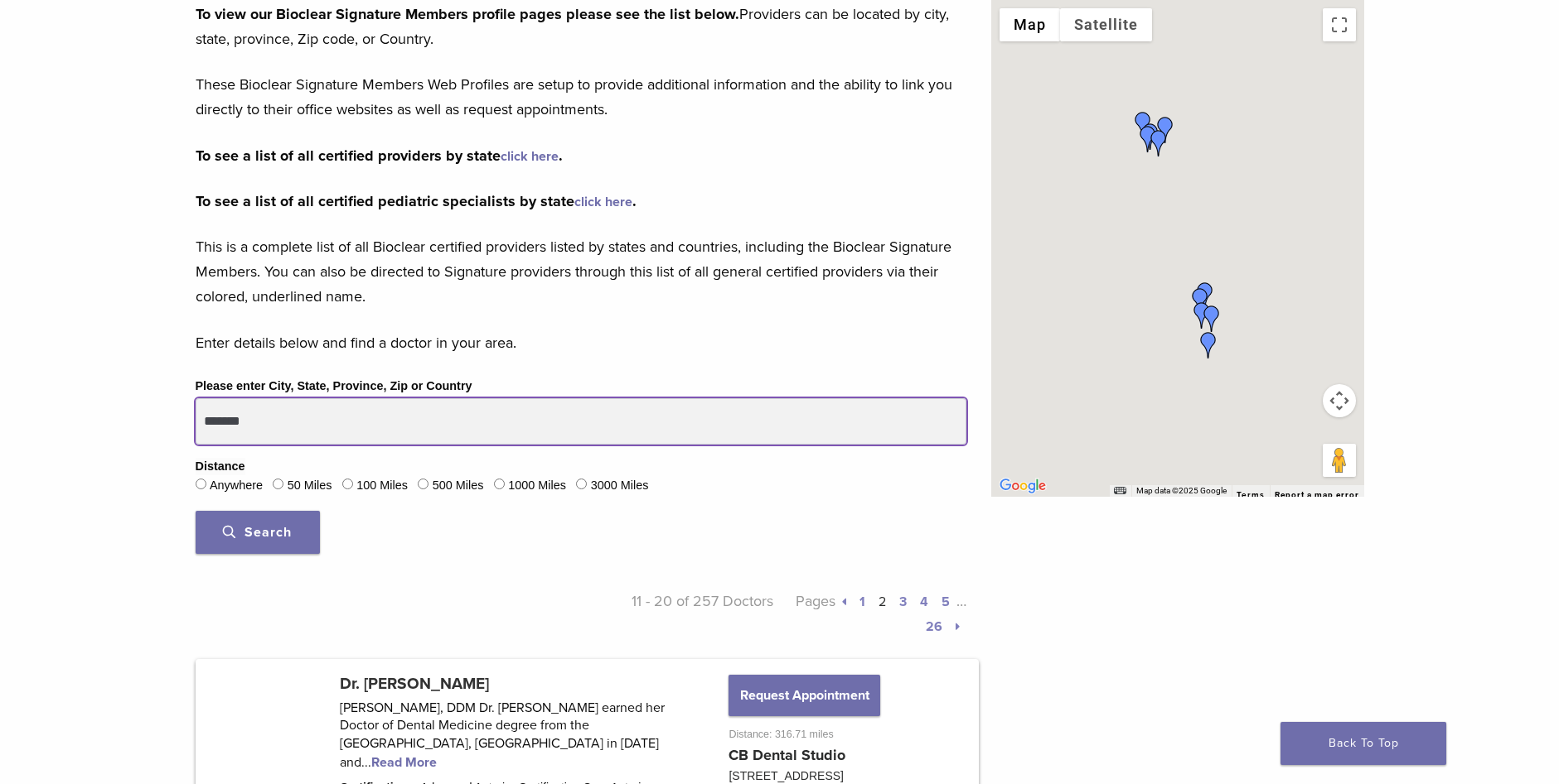
type input "*******"
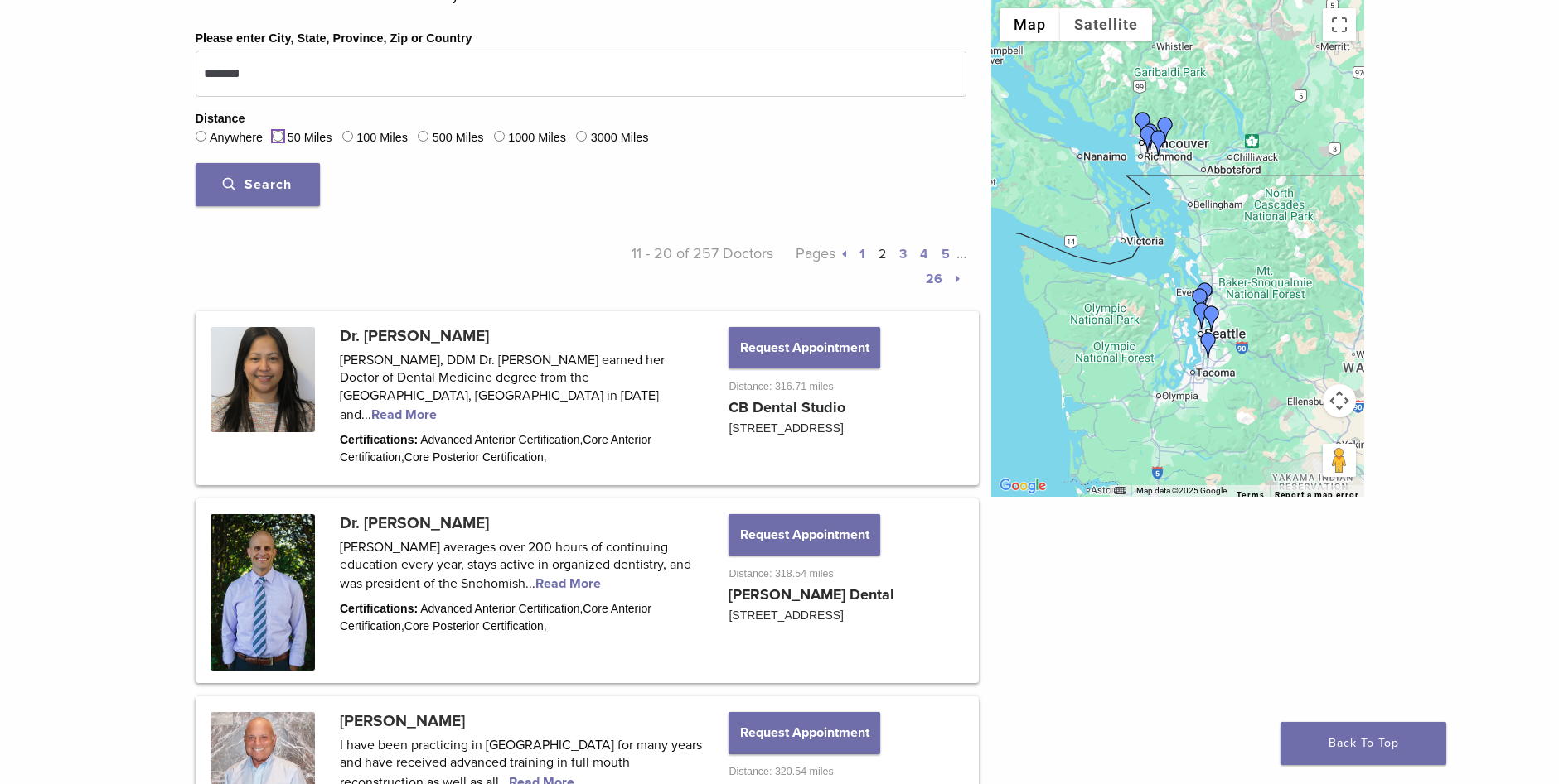
scroll to position [499, 0]
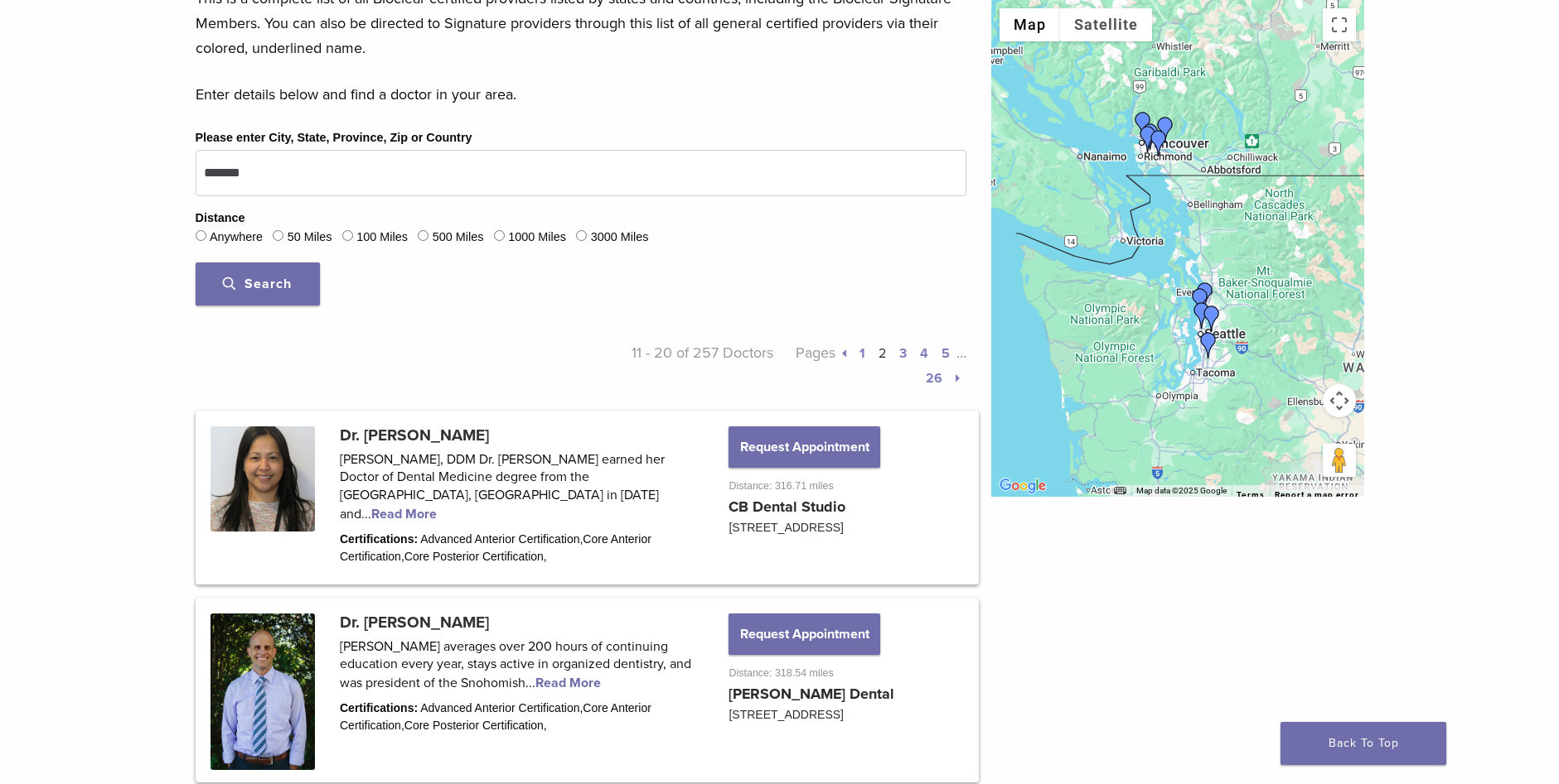
click at [286, 293] on button "Search" at bounding box center [258, 284] width 124 height 44
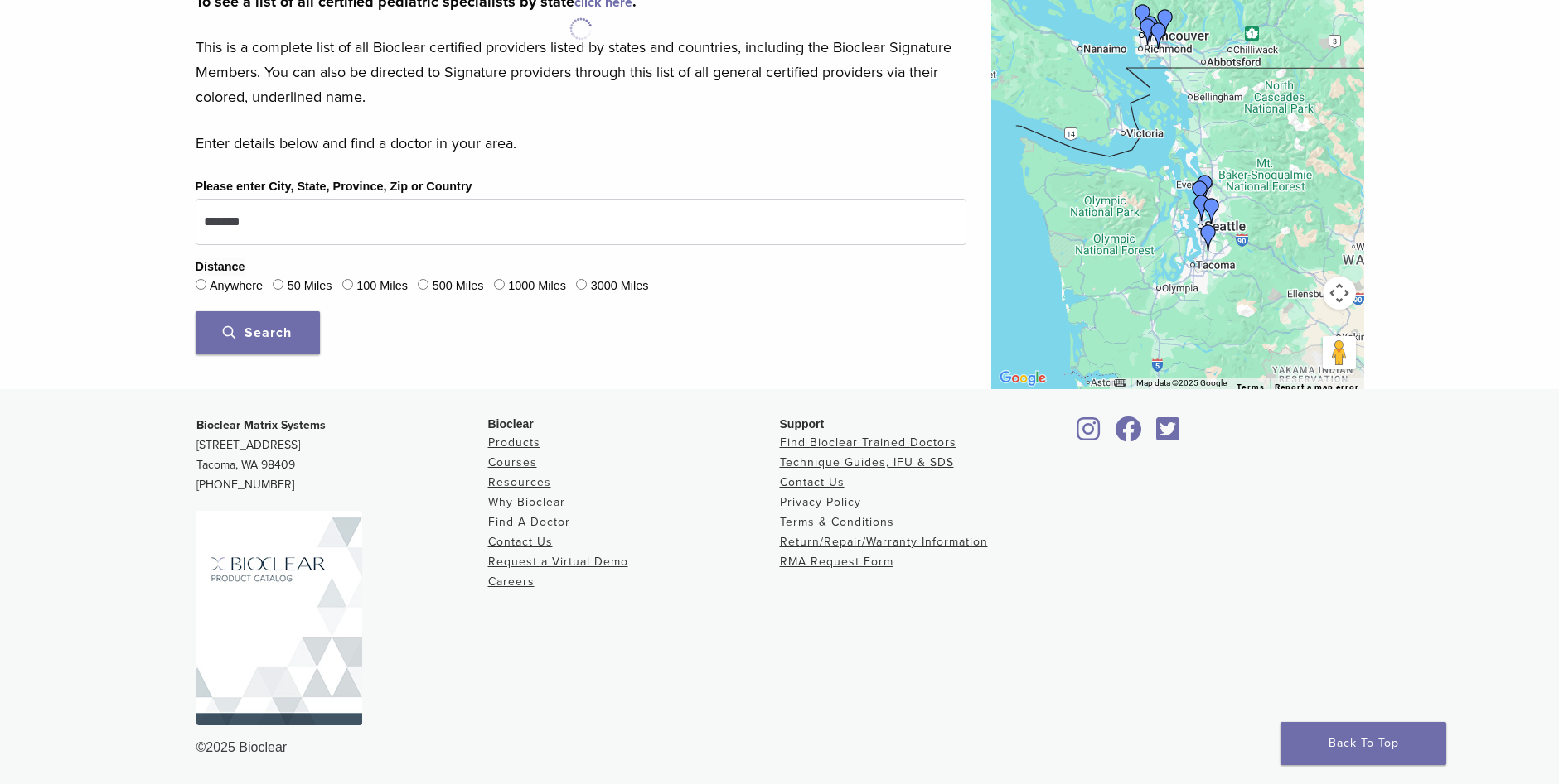
click at [276, 328] on span "Search" at bounding box center [257, 332] width 69 height 16
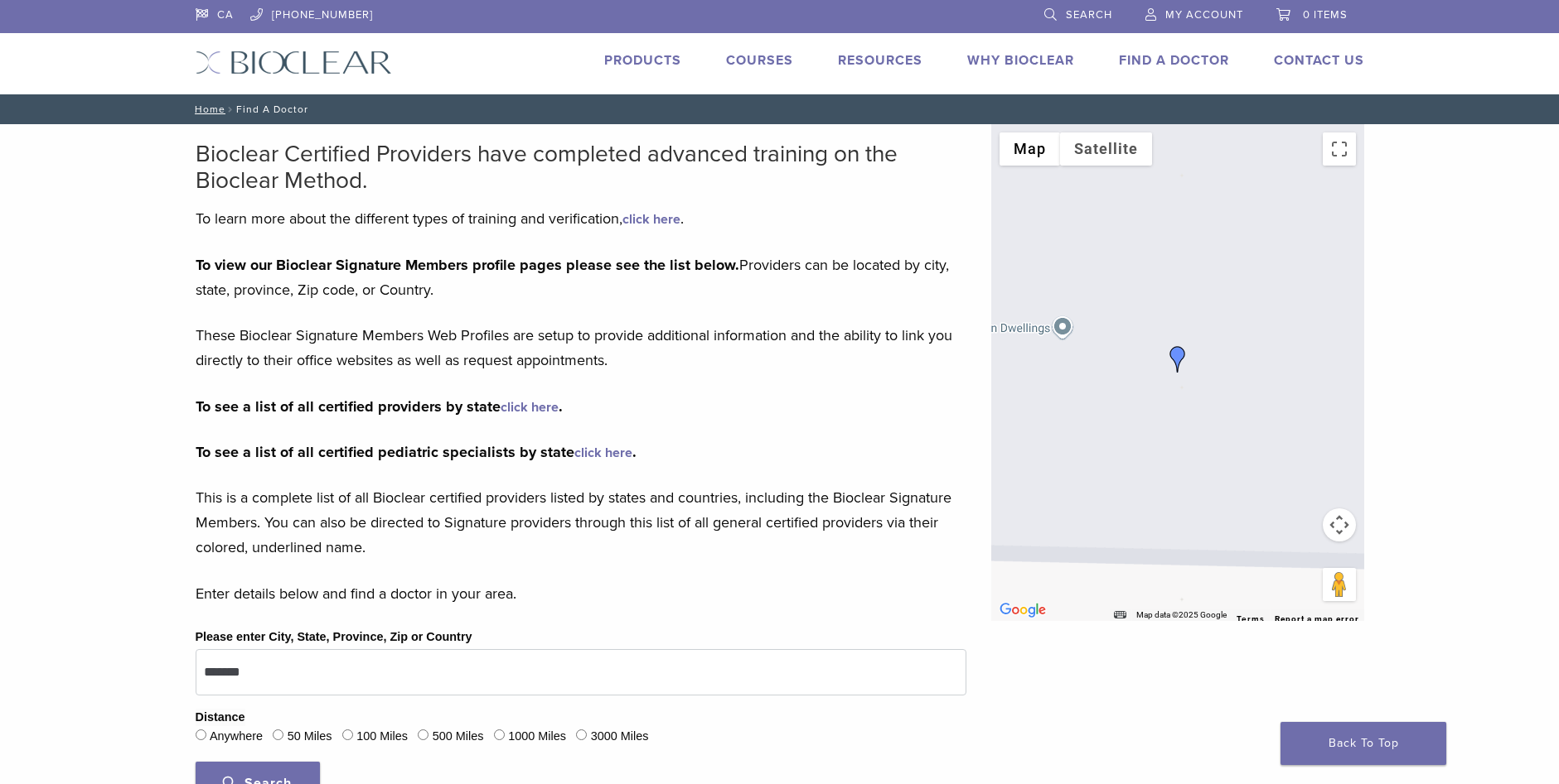
click at [629, 58] on link "Products" at bounding box center [643, 60] width 77 height 16
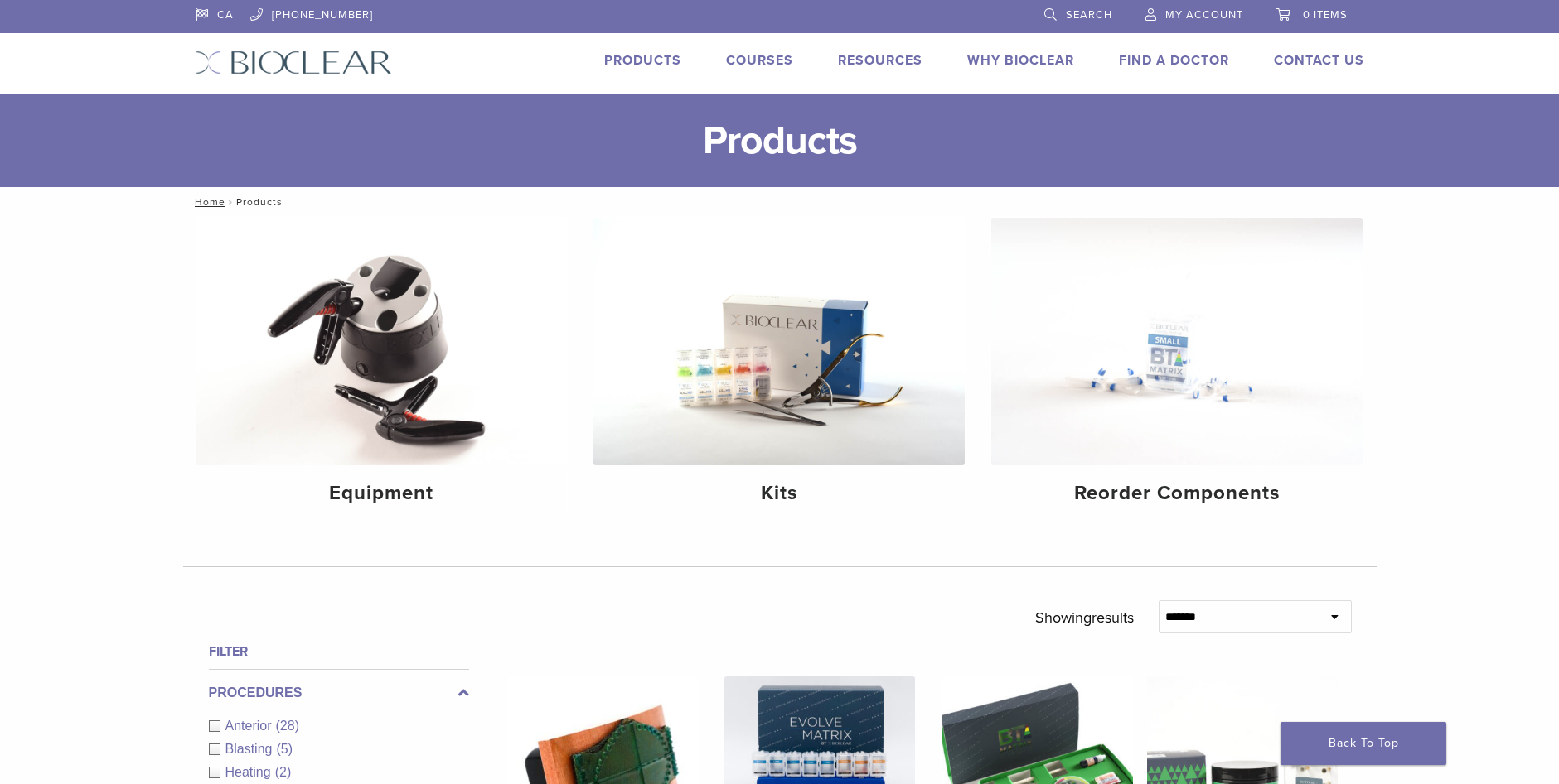
click at [632, 61] on link "Products" at bounding box center [643, 60] width 77 height 16
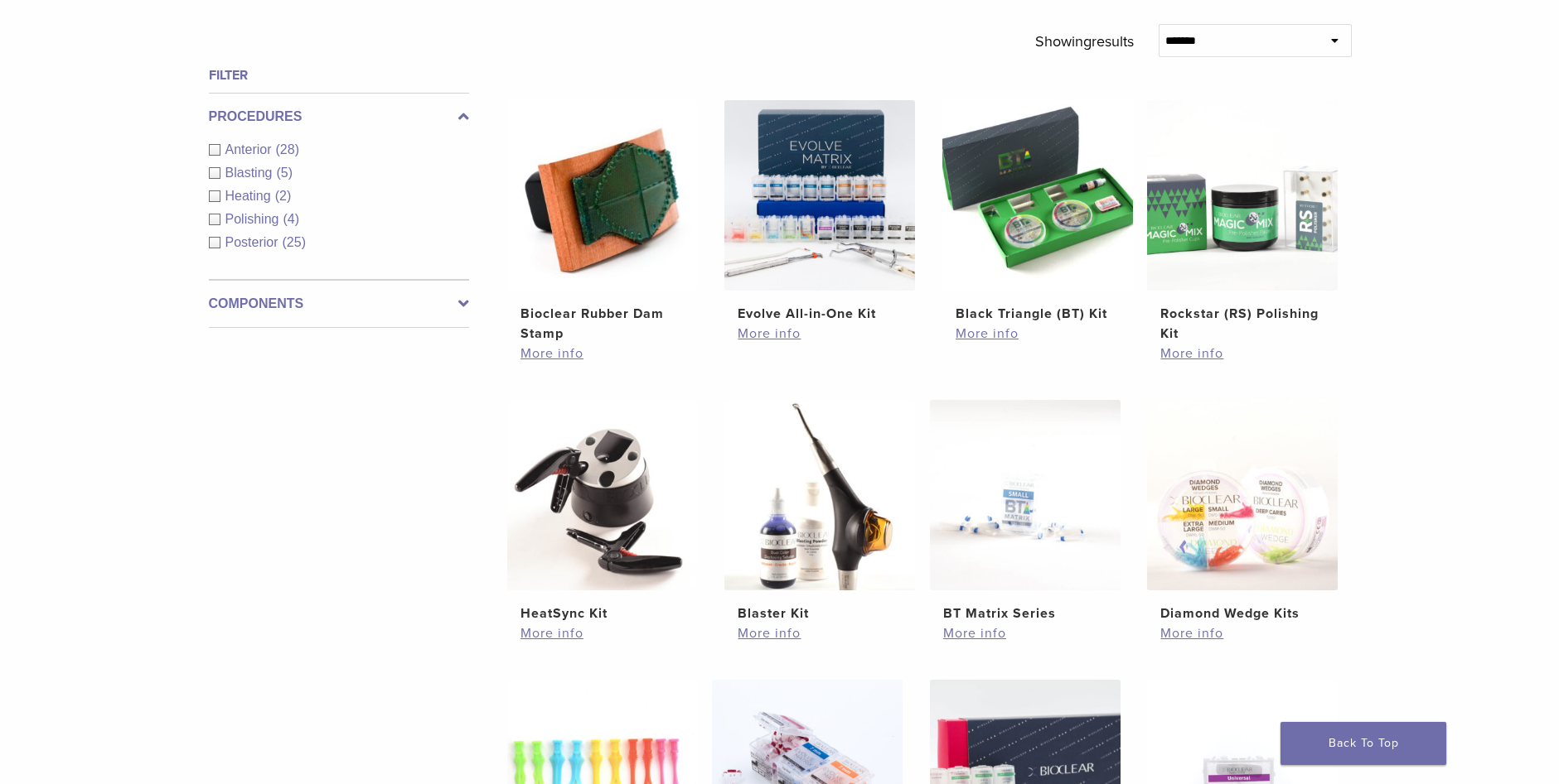
scroll to position [580, 0]
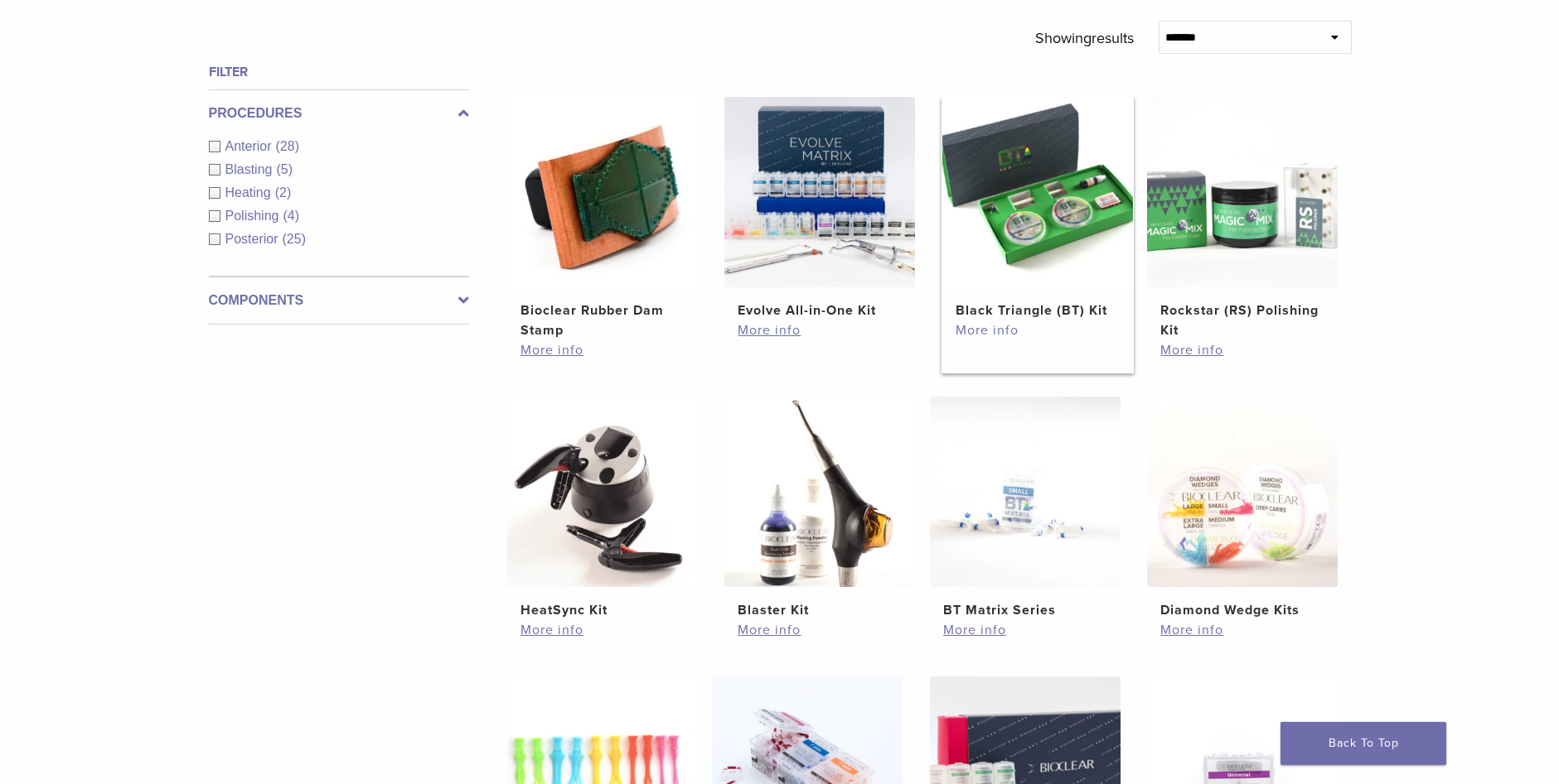
click at [989, 330] on link "More info" at bounding box center [1037, 330] width 164 height 20
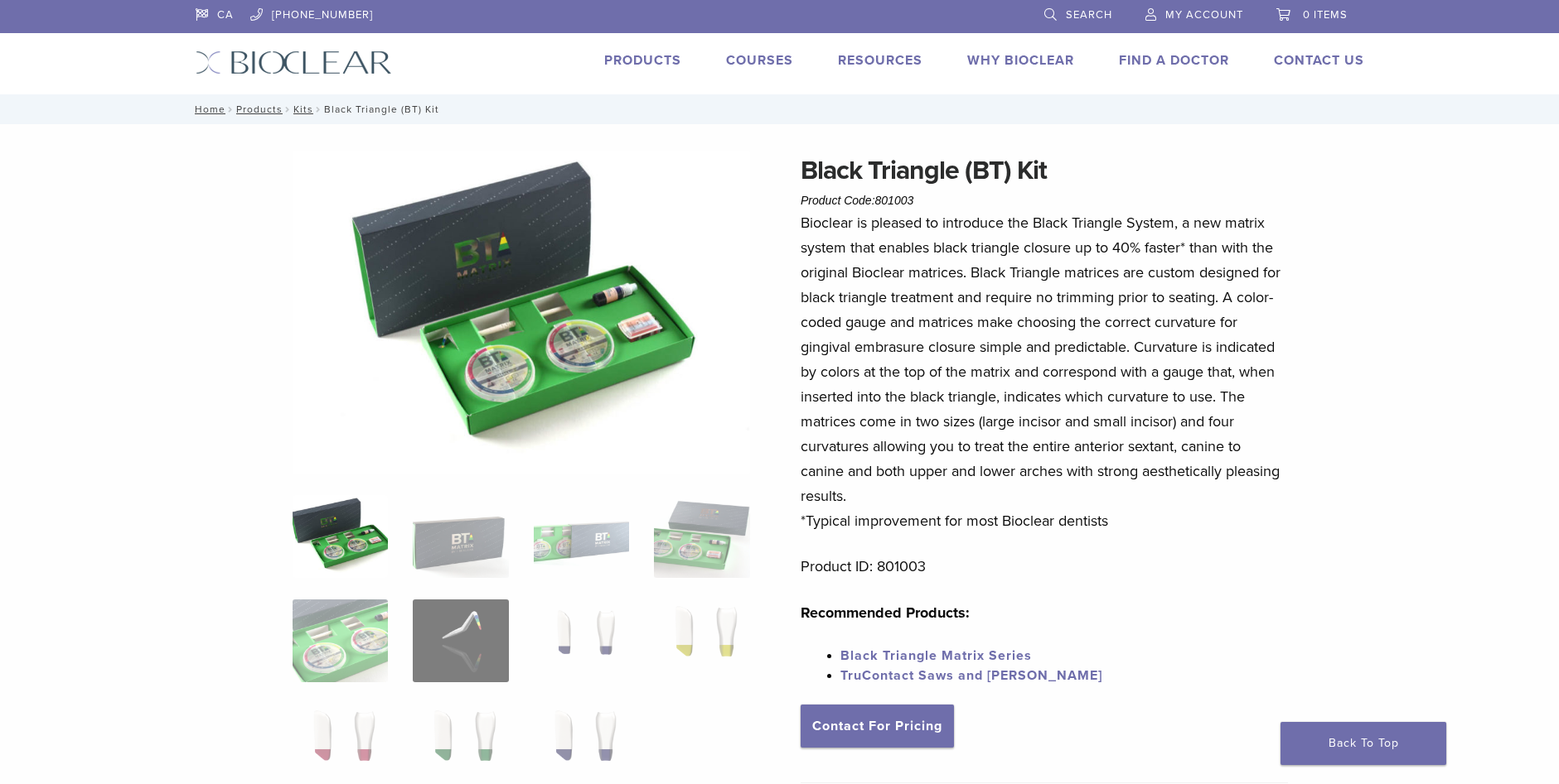
click at [1011, 657] on link "Black Triangle Matrix Series" at bounding box center [936, 655] width 192 height 16
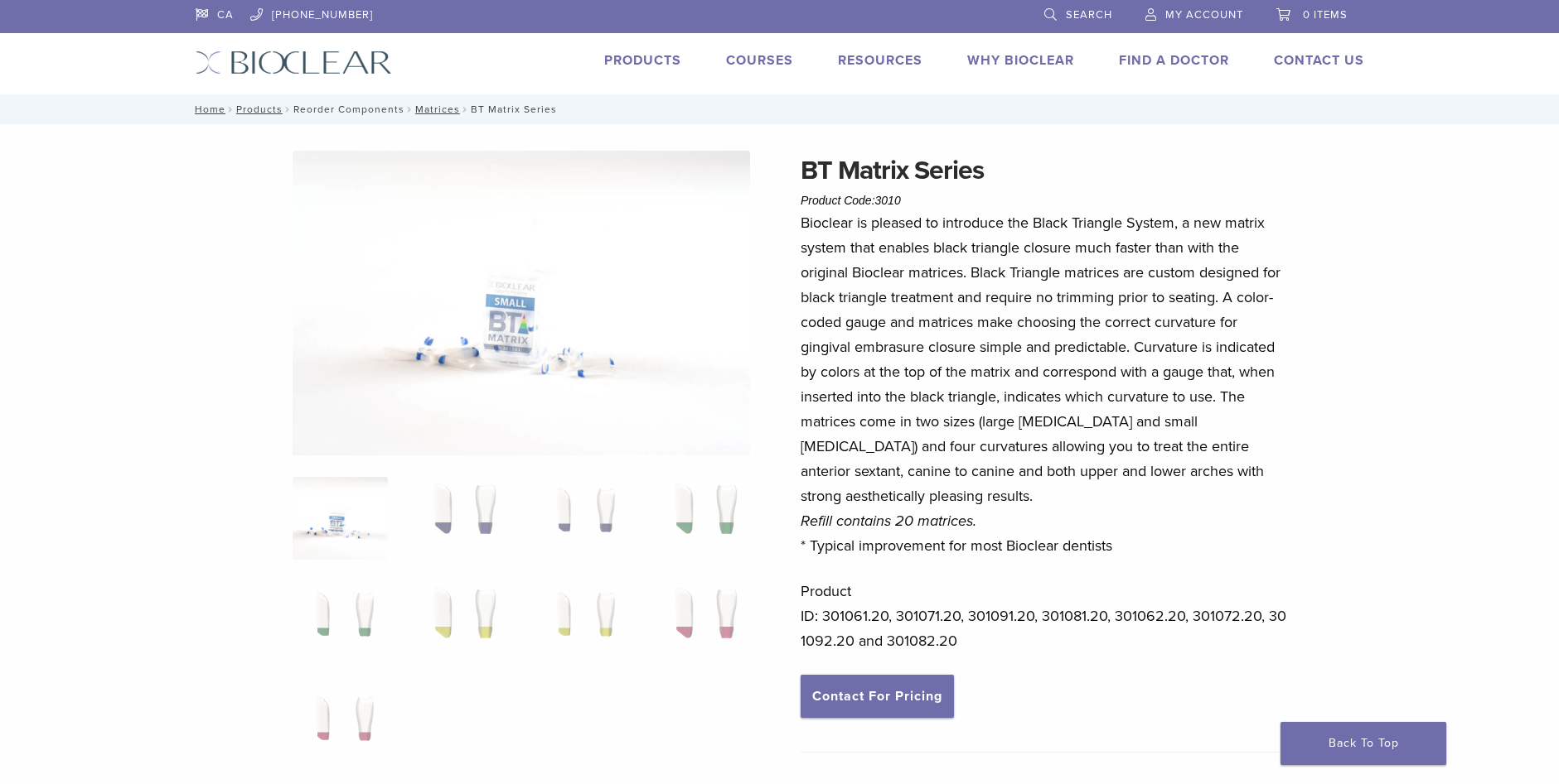
click at [356, 106] on link "Reorder Components" at bounding box center [349, 109] width 111 height 12
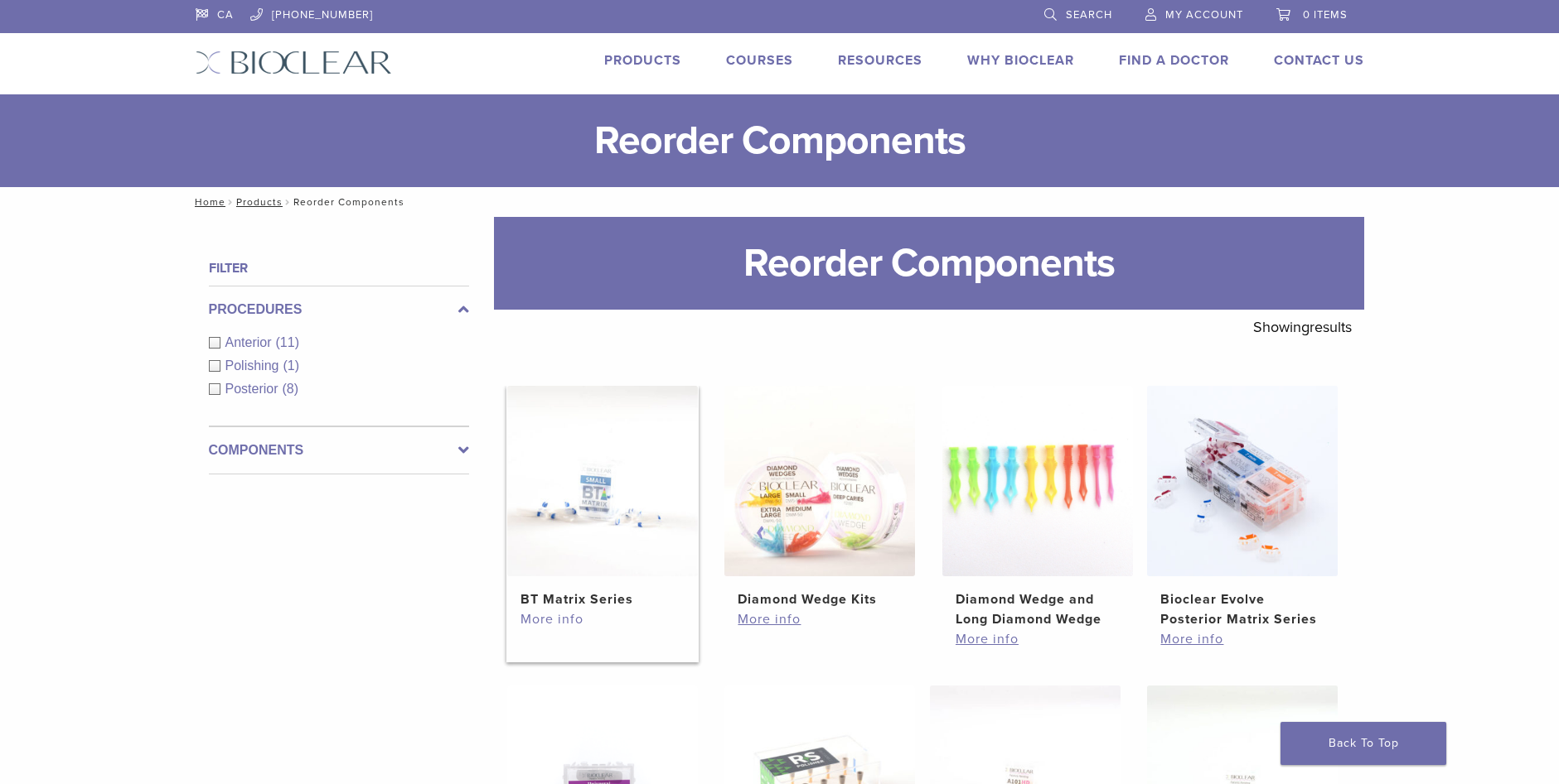
click at [553, 626] on link "More info" at bounding box center [601, 619] width 164 height 20
